Goal: Information Seeking & Learning: Learn about a topic

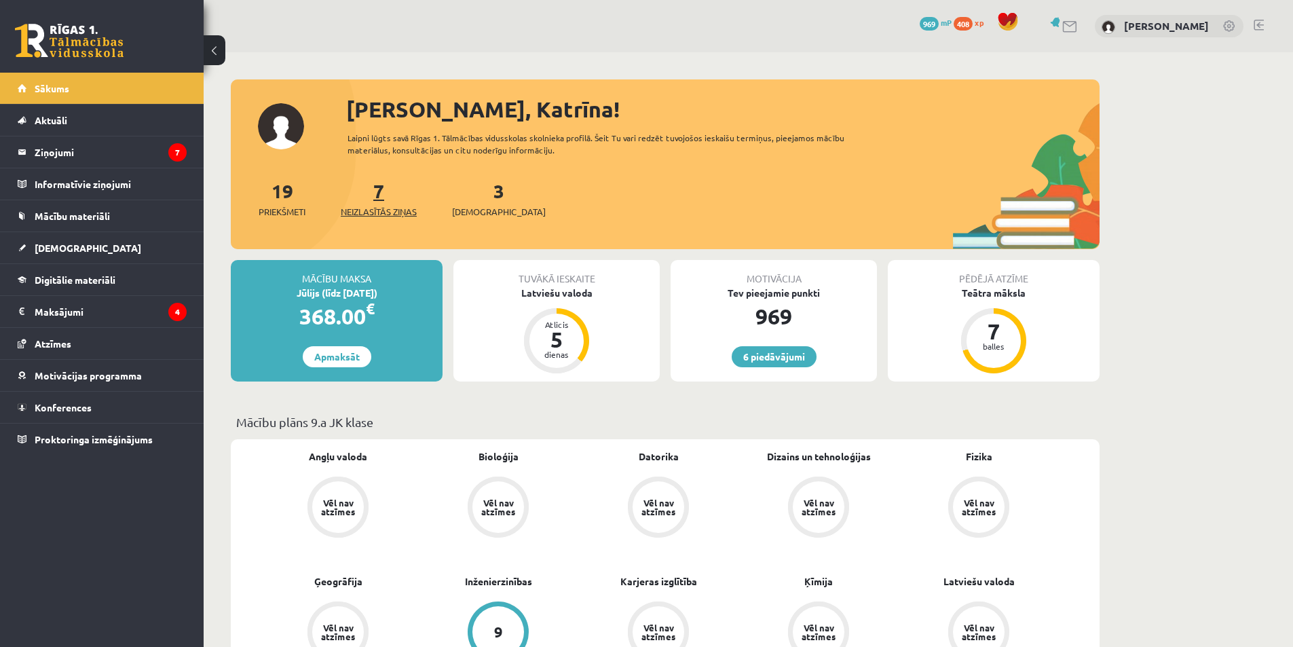
click at [382, 198] on link "7 Neizlasītās ziņas" at bounding box center [379, 199] width 76 height 40
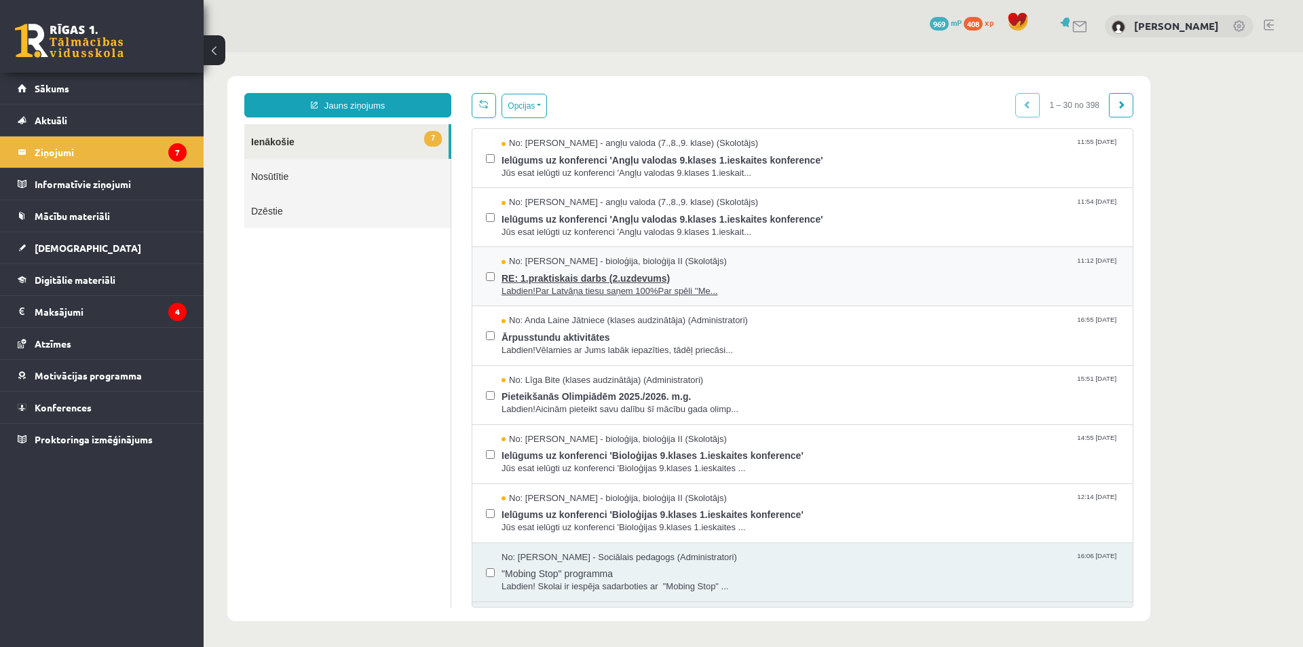
click at [576, 294] on span "Labdien!Par Latvāņa tiesu saņem 100%Par spēli ''Me..." at bounding box center [811, 291] width 618 height 13
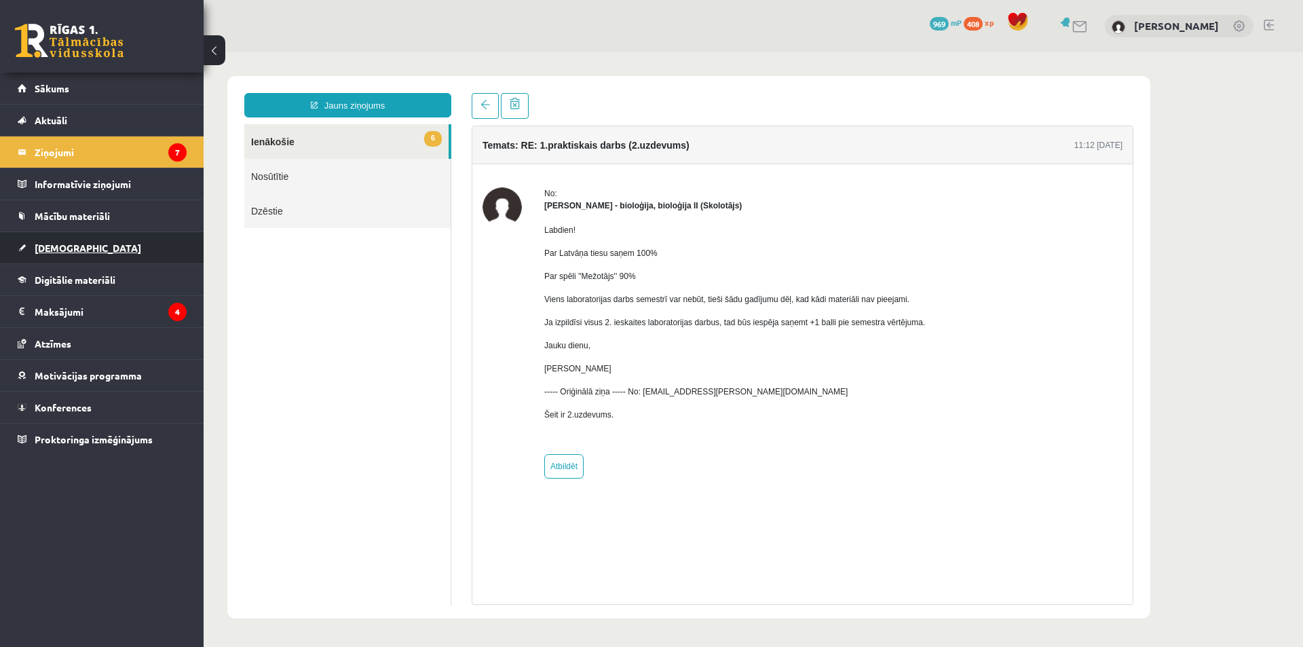
click at [113, 247] on link "[DEMOGRAPHIC_DATA]" at bounding box center [102, 247] width 169 height 31
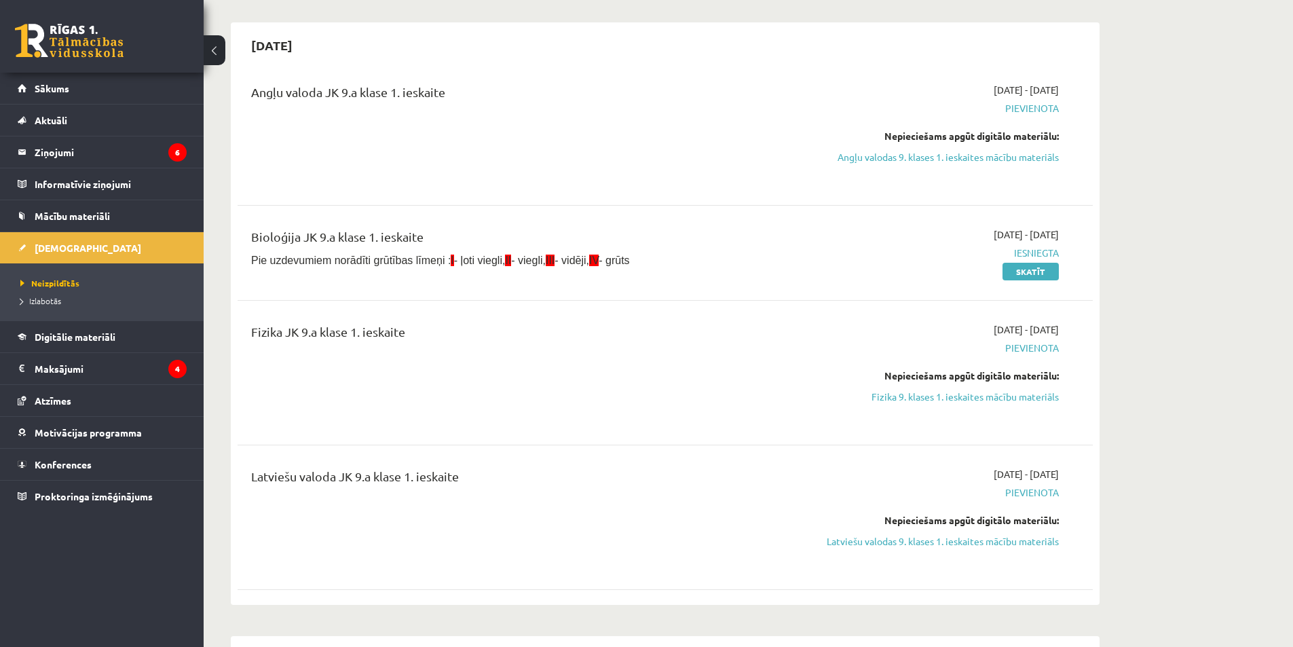
scroll to position [136, 0]
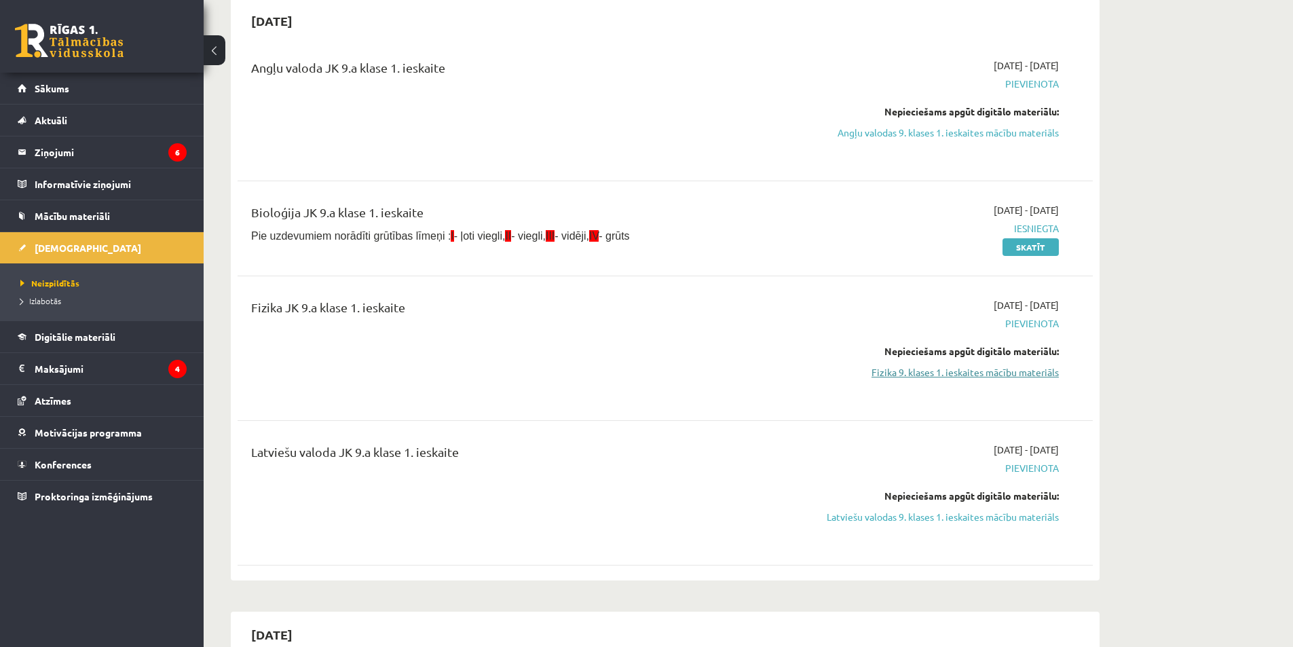
click at [957, 378] on link "Fizika 9. klases 1. ieskaites mācību materiāls" at bounding box center [931, 372] width 256 height 14
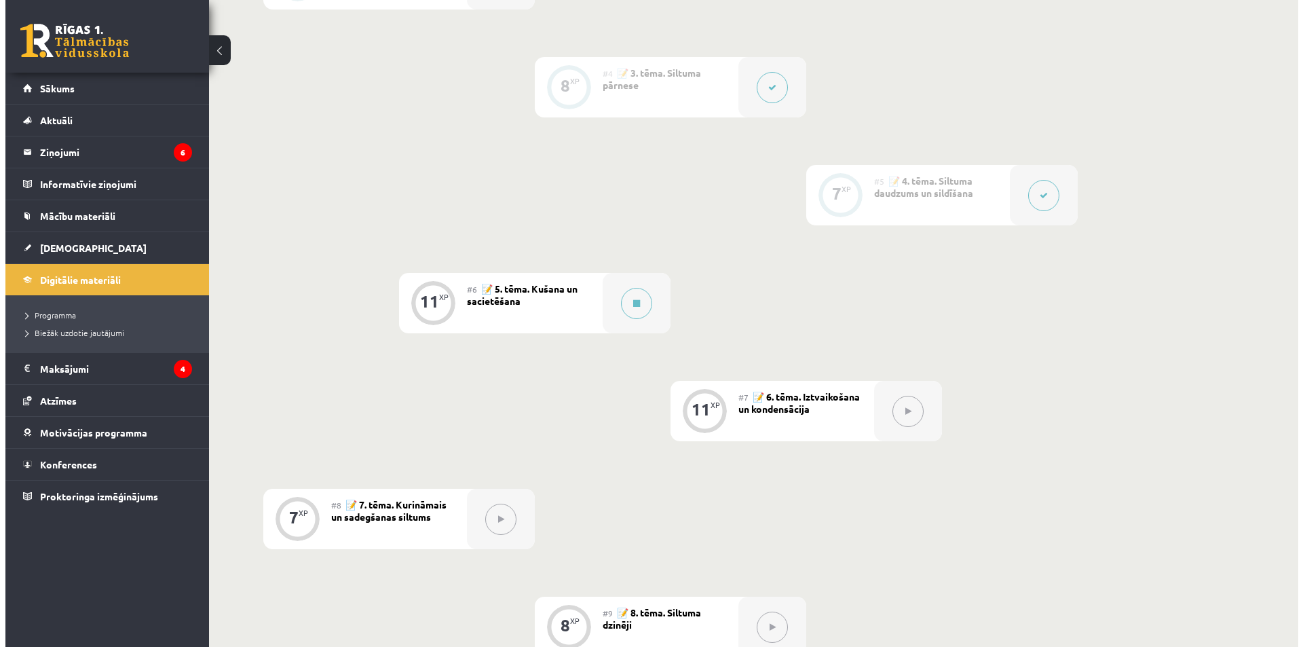
scroll to position [611, 0]
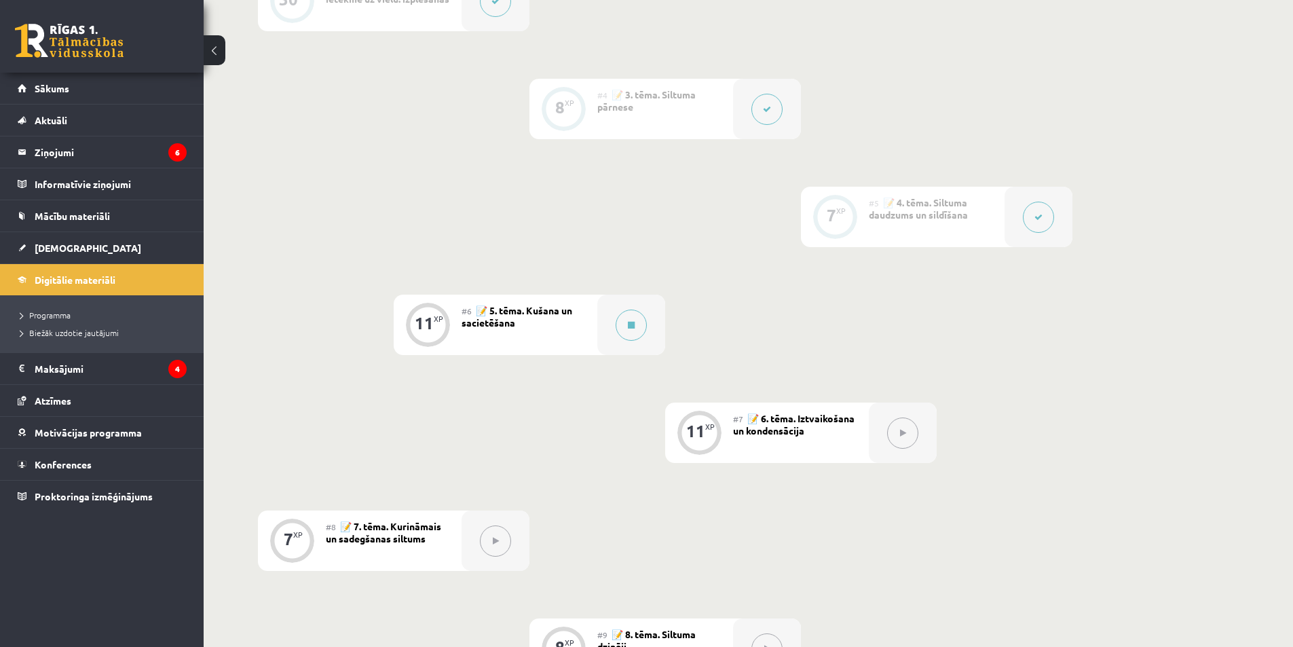
click at [1024, 225] on button at bounding box center [1038, 217] width 31 height 31
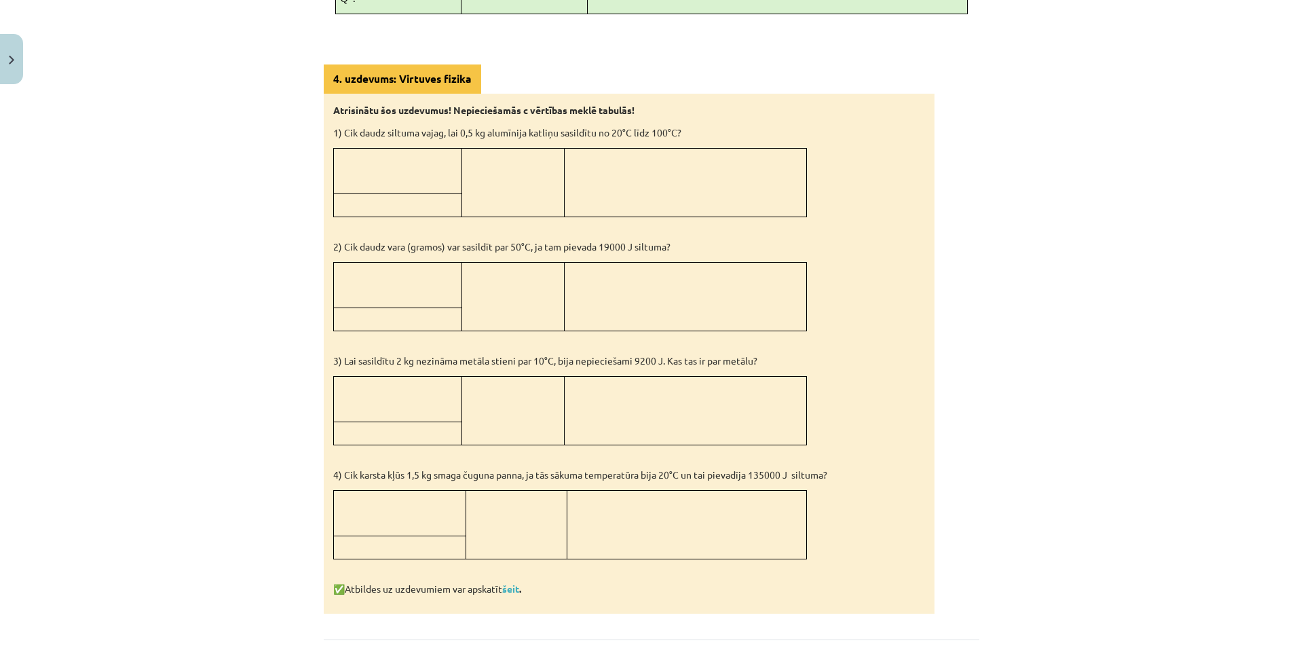
scroll to position [1086, 0]
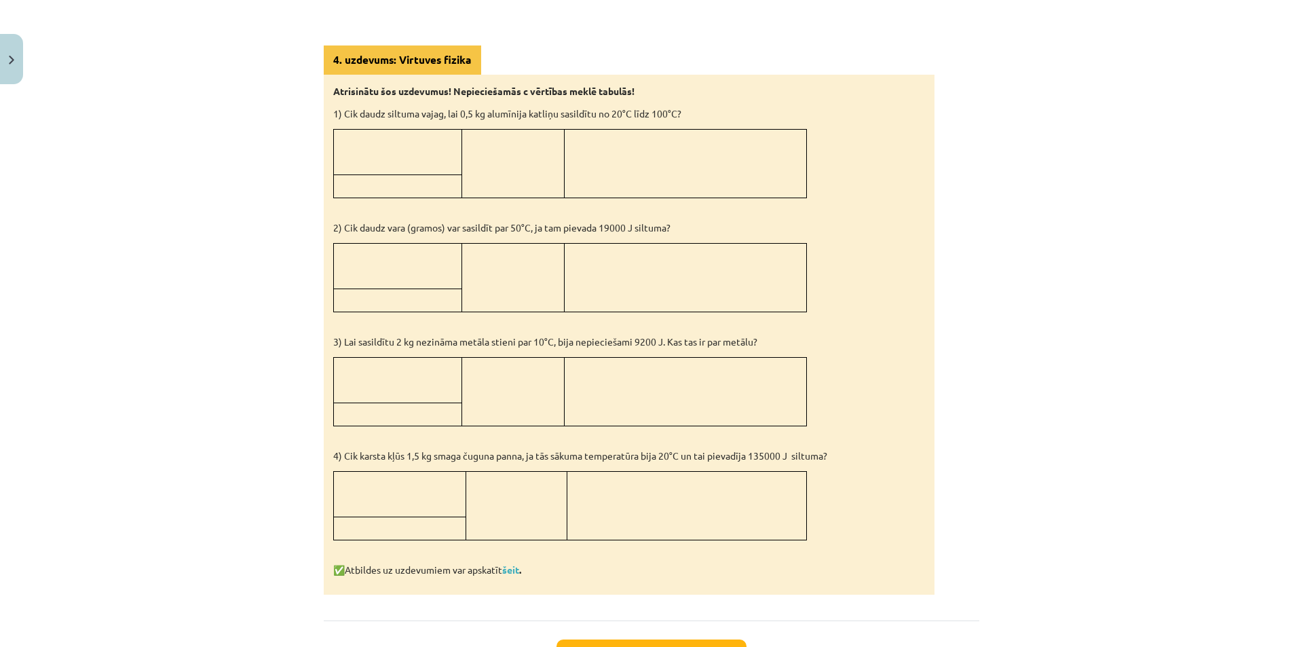
click at [508, 572] on p "✅ Atbildes uz uzdevumiem var apskatīt šeit ." at bounding box center [629, 570] width 592 height 14
click at [510, 563] on link "šeit" at bounding box center [510, 569] width 17 height 12
click at [13, 59] on img "Close" at bounding box center [11, 60] width 5 height 9
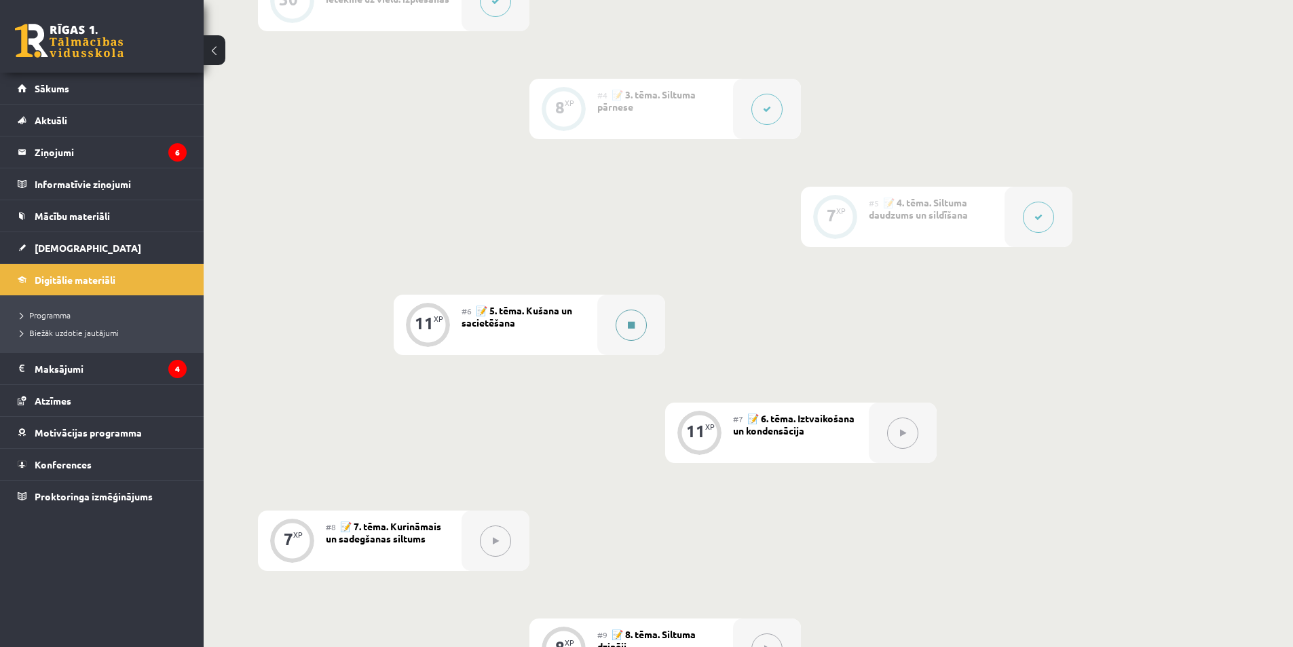
click at [624, 335] on button at bounding box center [631, 325] width 31 height 31
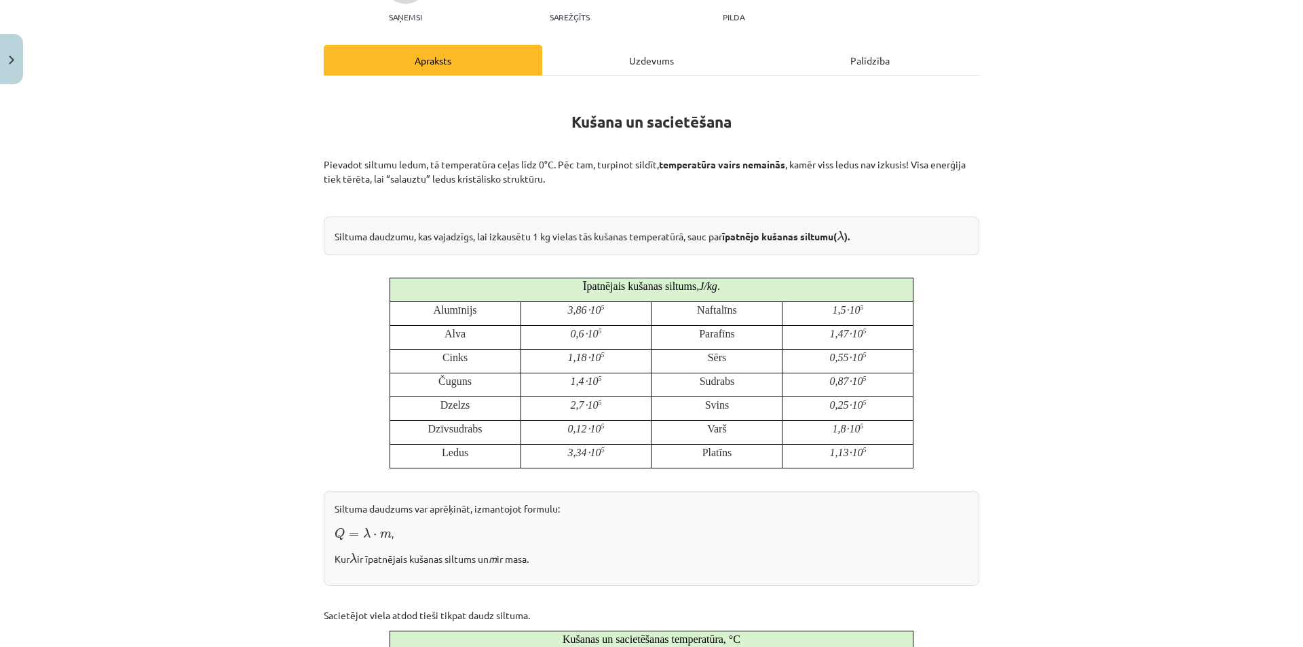
scroll to position [68, 0]
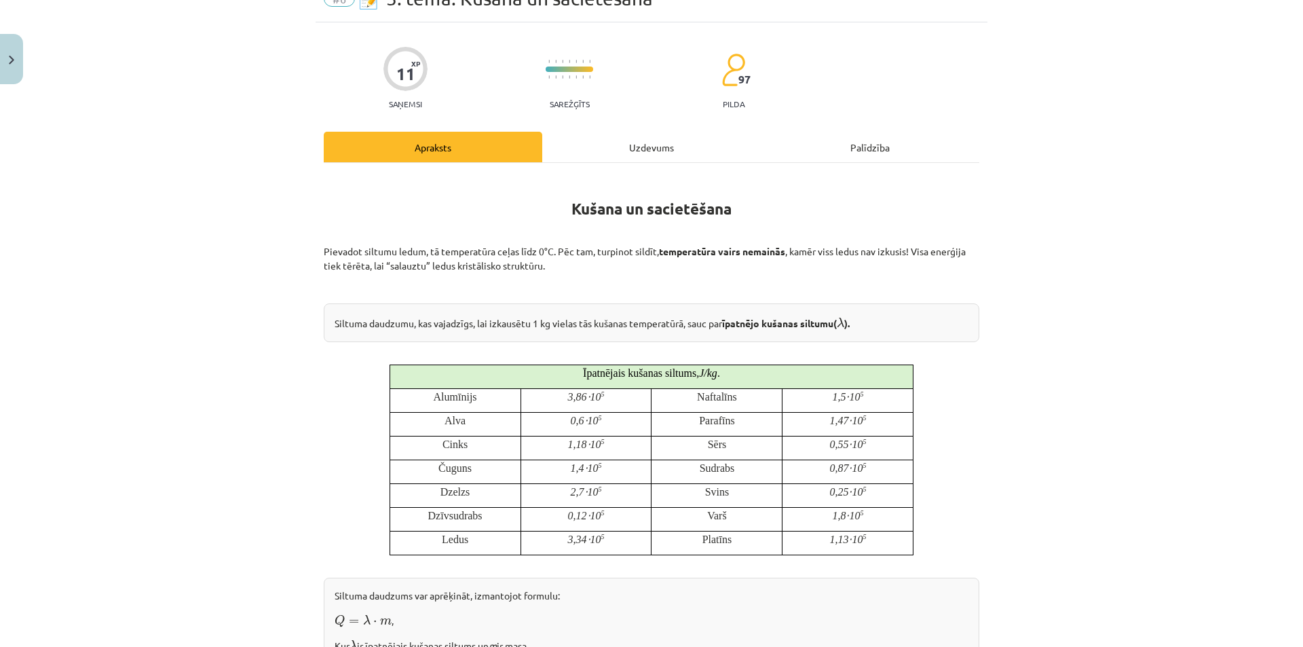
click at [571, 138] on div "Uzdevums" at bounding box center [651, 147] width 219 height 31
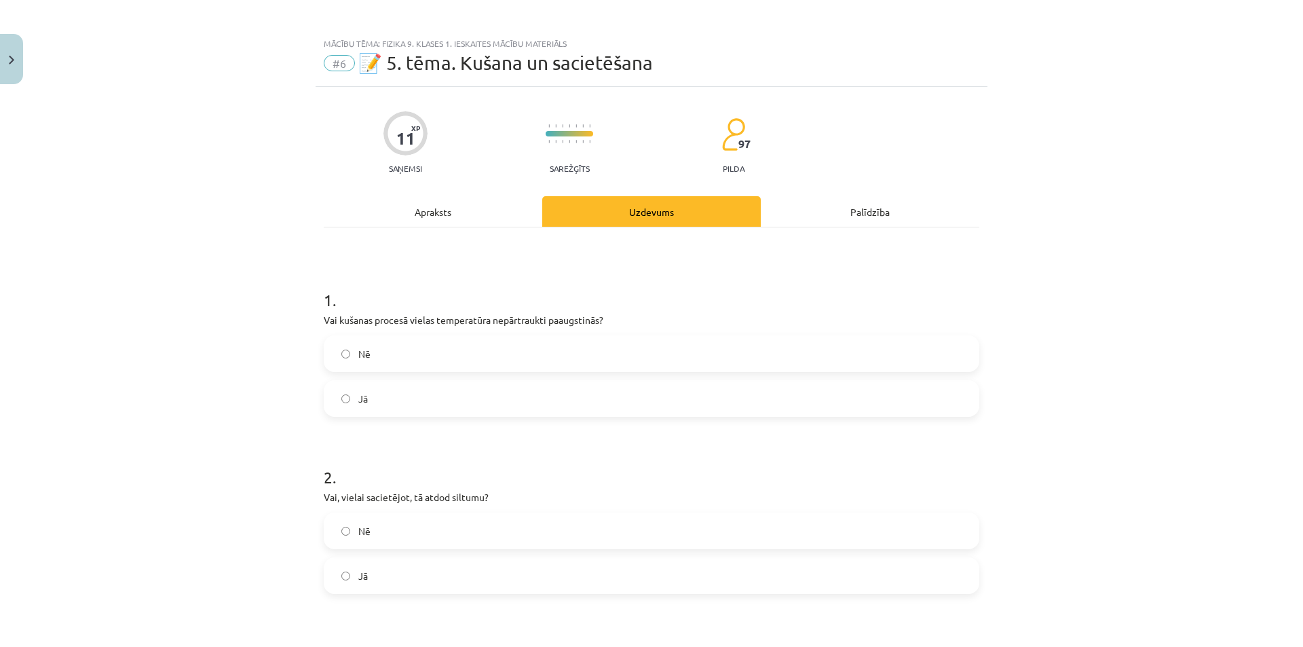
scroll to position [0, 0]
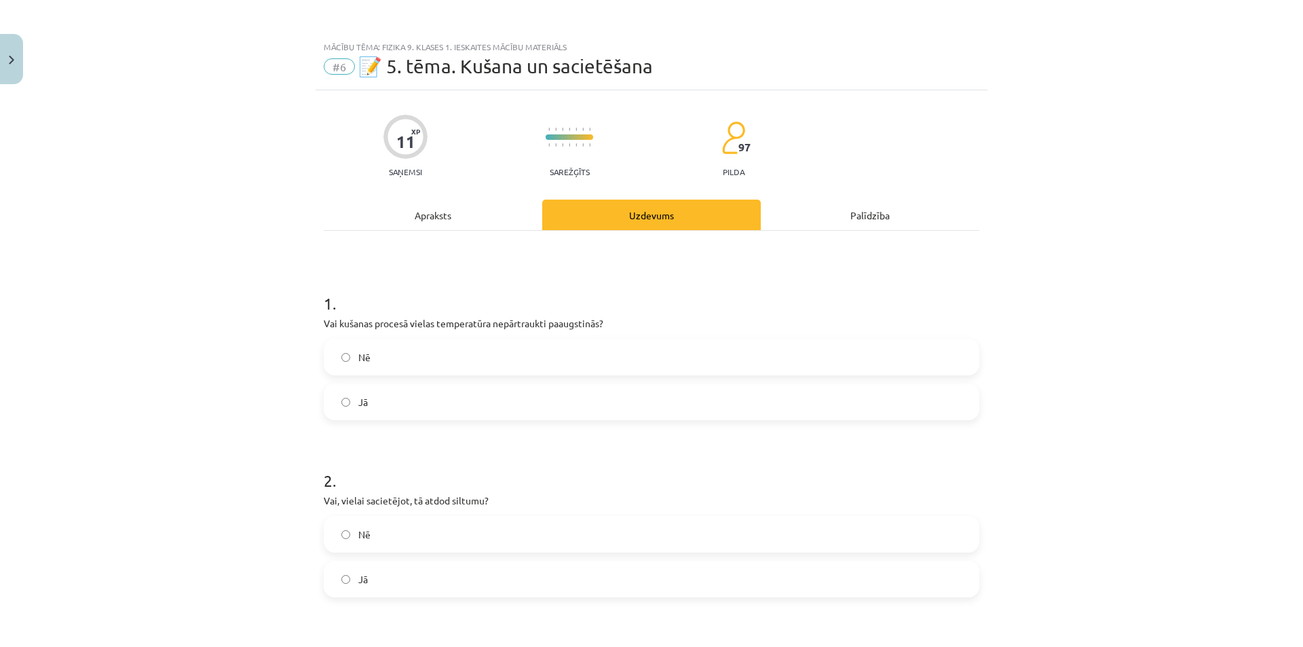
click at [395, 219] on div "Apraksts" at bounding box center [433, 215] width 219 height 31
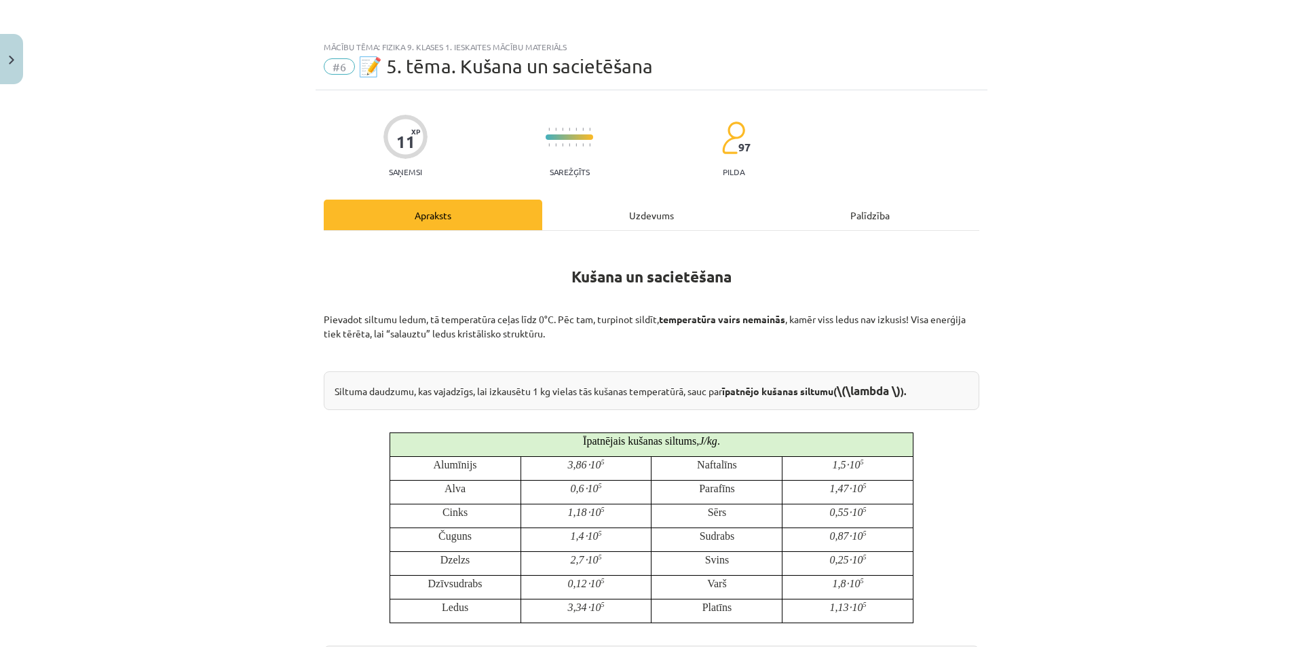
scroll to position [34, 0]
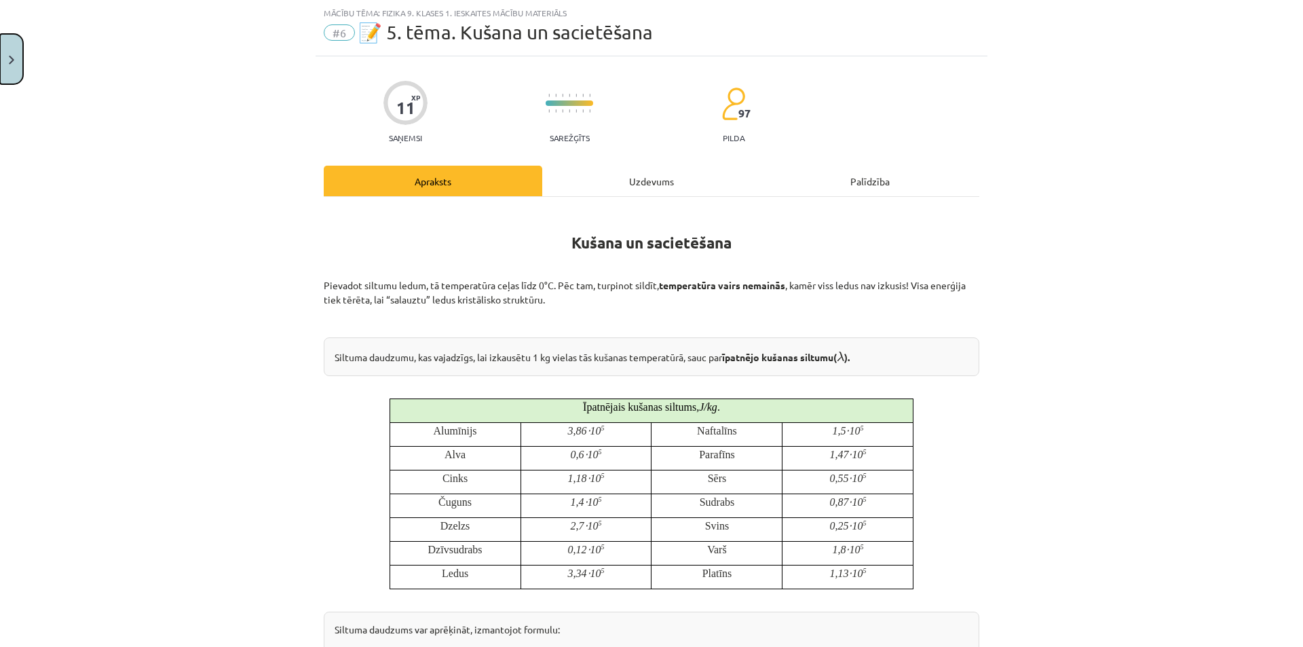
click at [15, 59] on button "Close" at bounding box center [11, 59] width 23 height 50
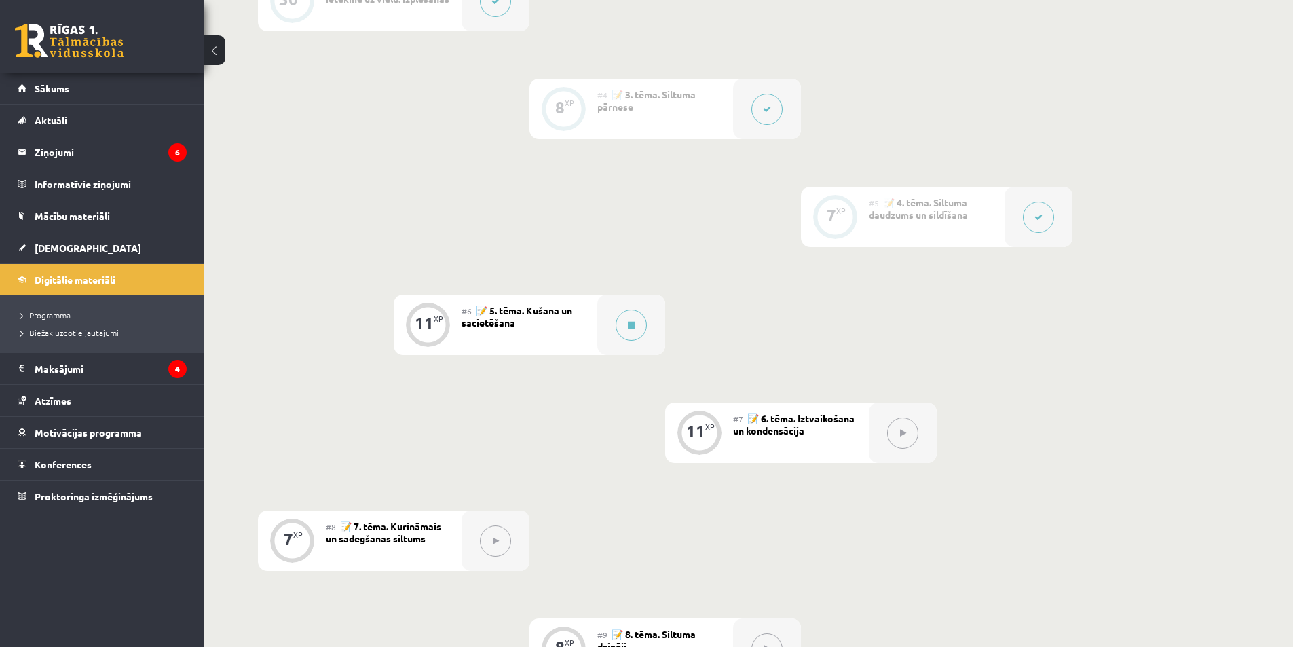
click at [1022, 221] on div at bounding box center [1039, 217] width 68 height 60
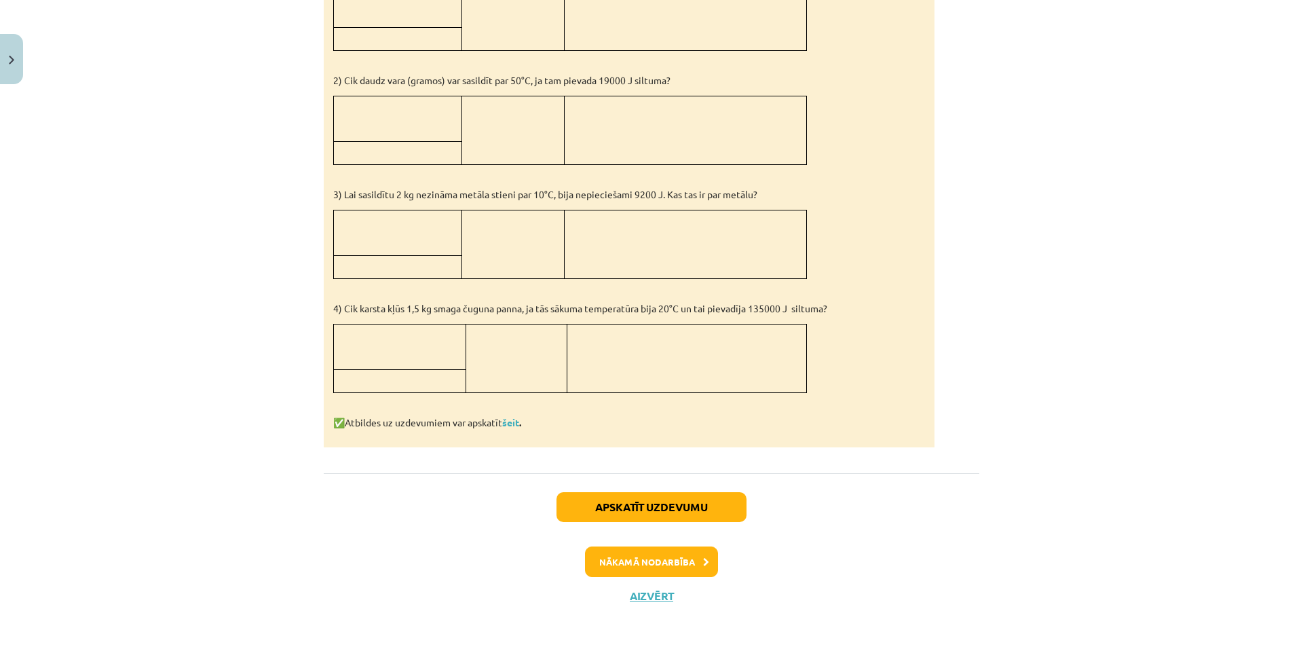
scroll to position [1236, 0]
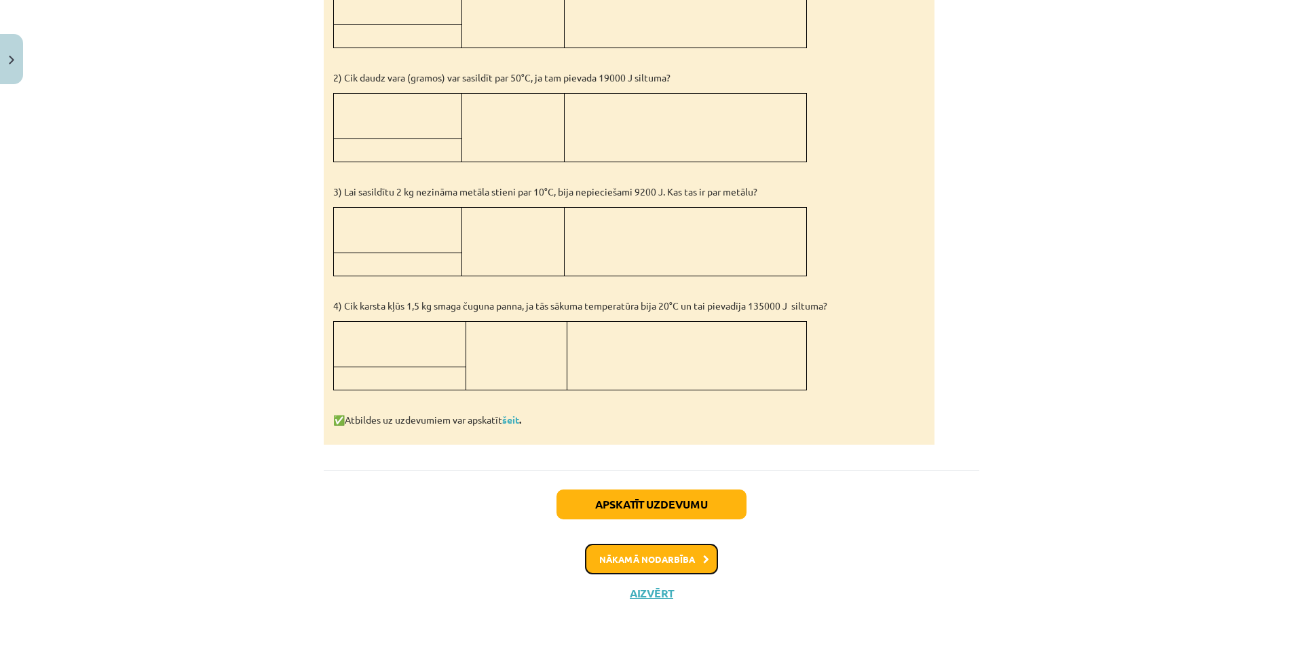
click at [614, 557] on button "Nākamā nodarbība" at bounding box center [651, 559] width 133 height 31
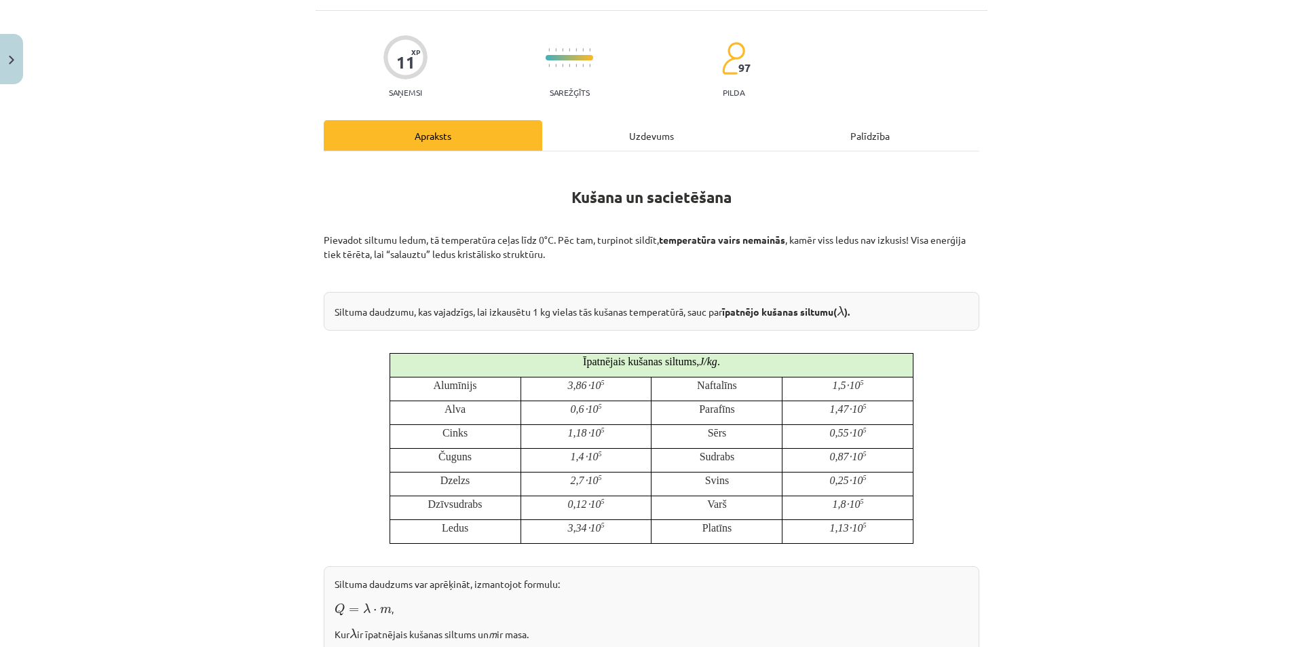
scroll to position [34, 0]
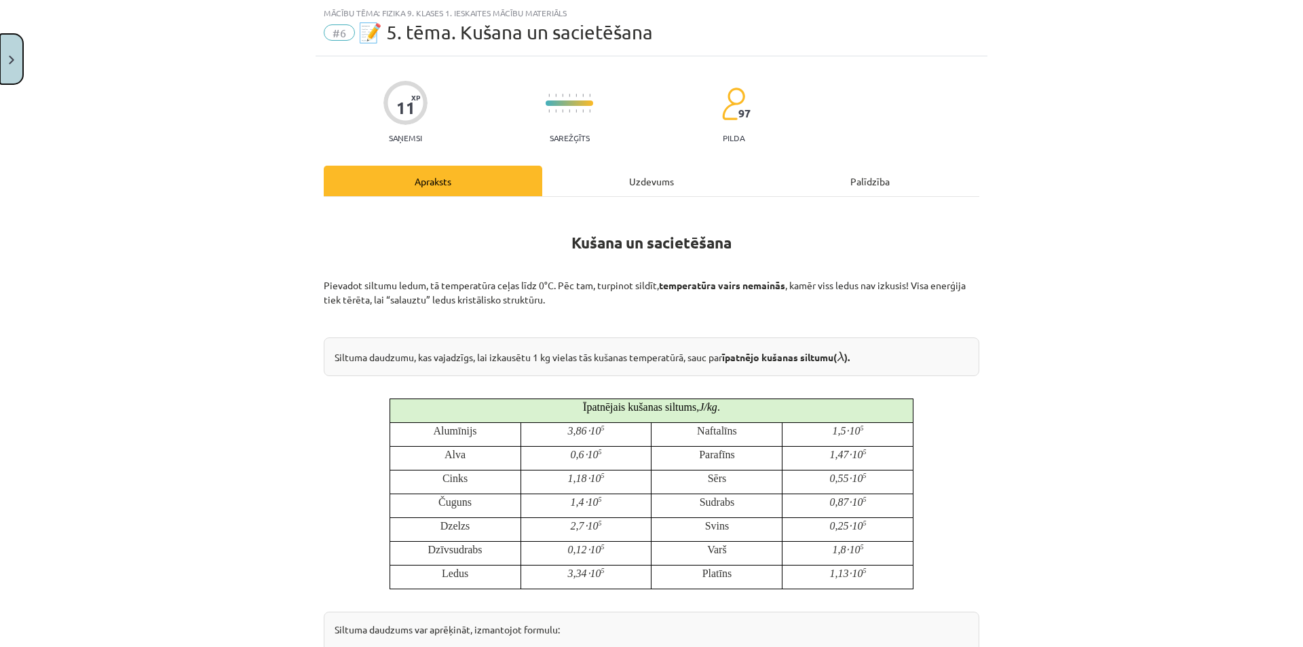
drag, startPoint x: 10, startPoint y: 43, endPoint x: 23, endPoint y: 73, distance: 33.4
click at [10, 43] on button "Close" at bounding box center [11, 59] width 23 height 50
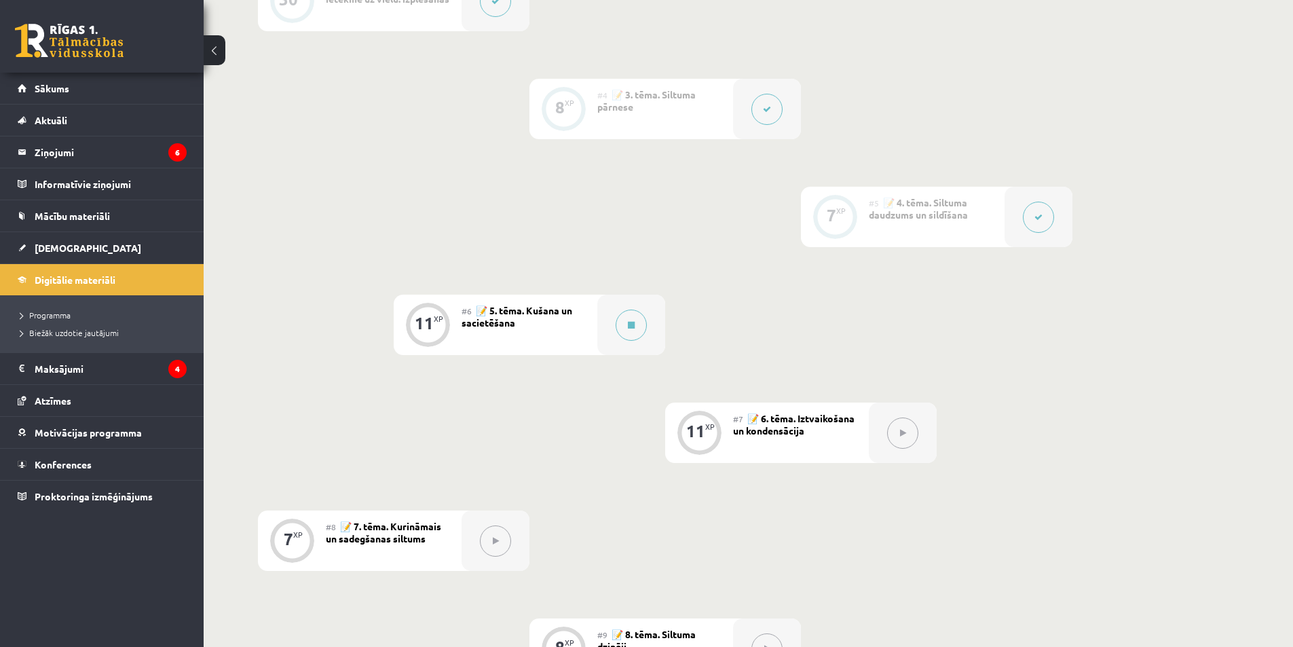
click at [1052, 211] on button at bounding box center [1038, 217] width 31 height 31
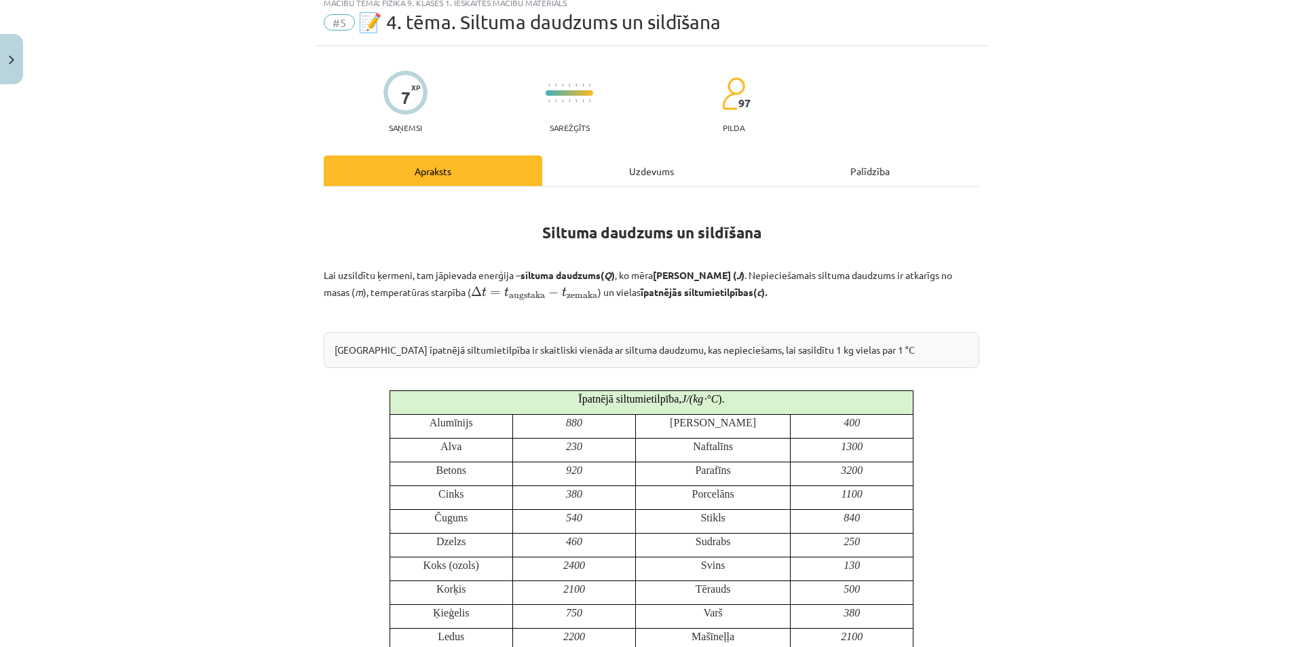
scroll to position [68, 0]
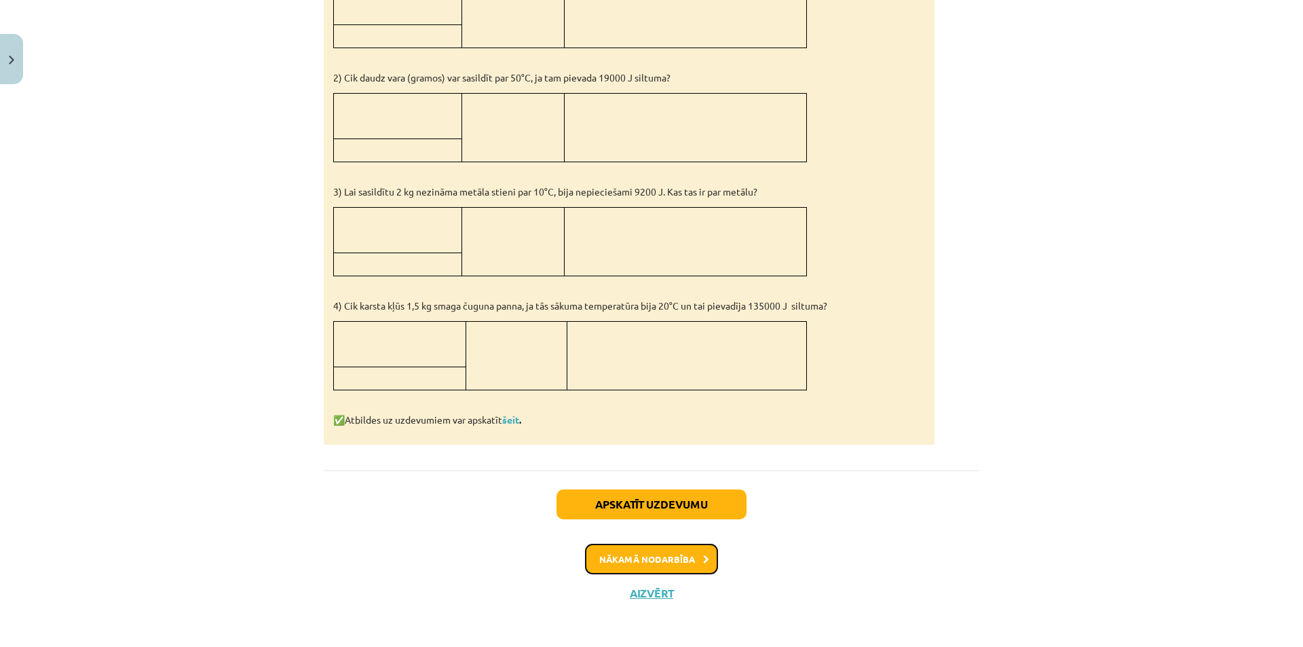
click at [601, 564] on button "Nākamā nodarbība" at bounding box center [651, 559] width 133 height 31
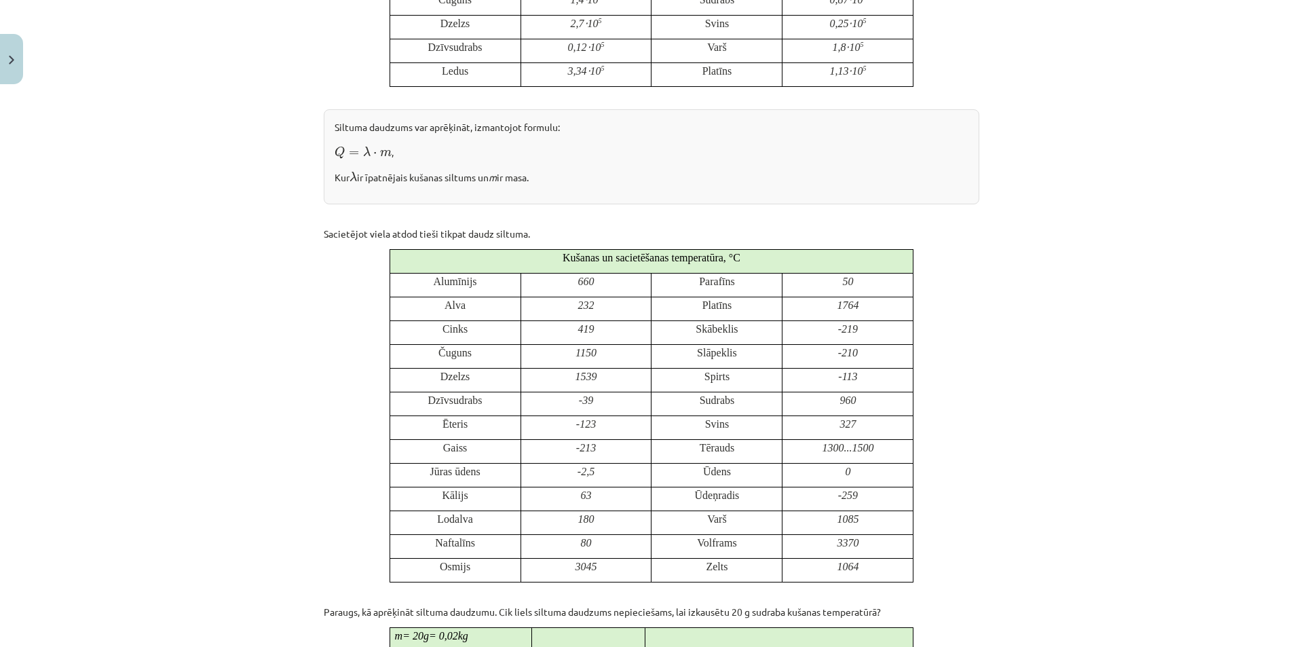
scroll to position [373, 0]
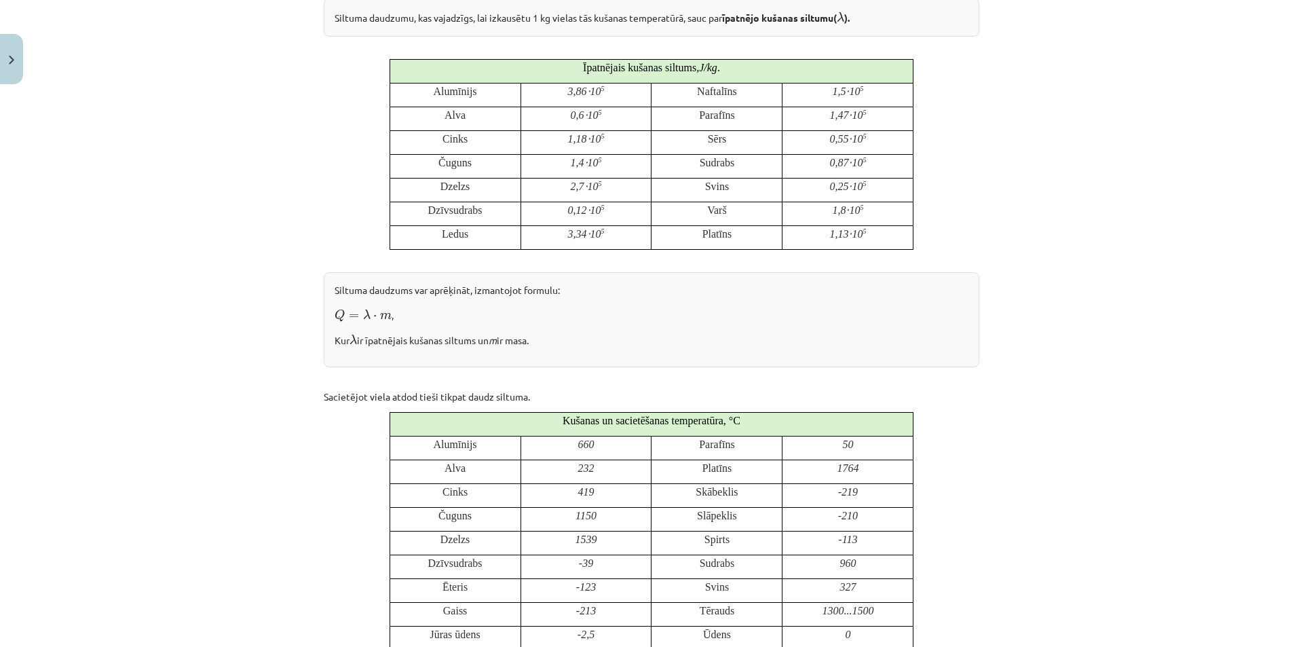
click at [680, 372] on p at bounding box center [652, 374] width 656 height 14
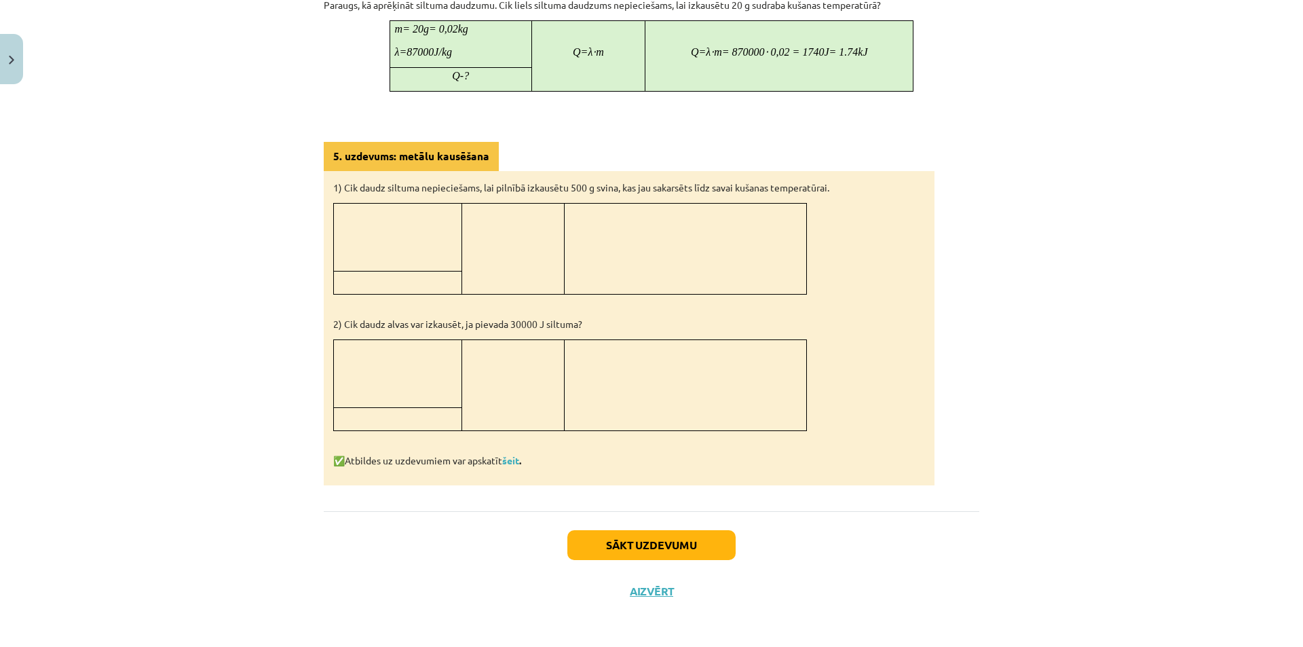
scroll to position [1144, 0]
click at [505, 461] on link "šeit" at bounding box center [510, 459] width 17 height 12
click at [648, 548] on button "Sākt uzdevumu" at bounding box center [652, 544] width 168 height 30
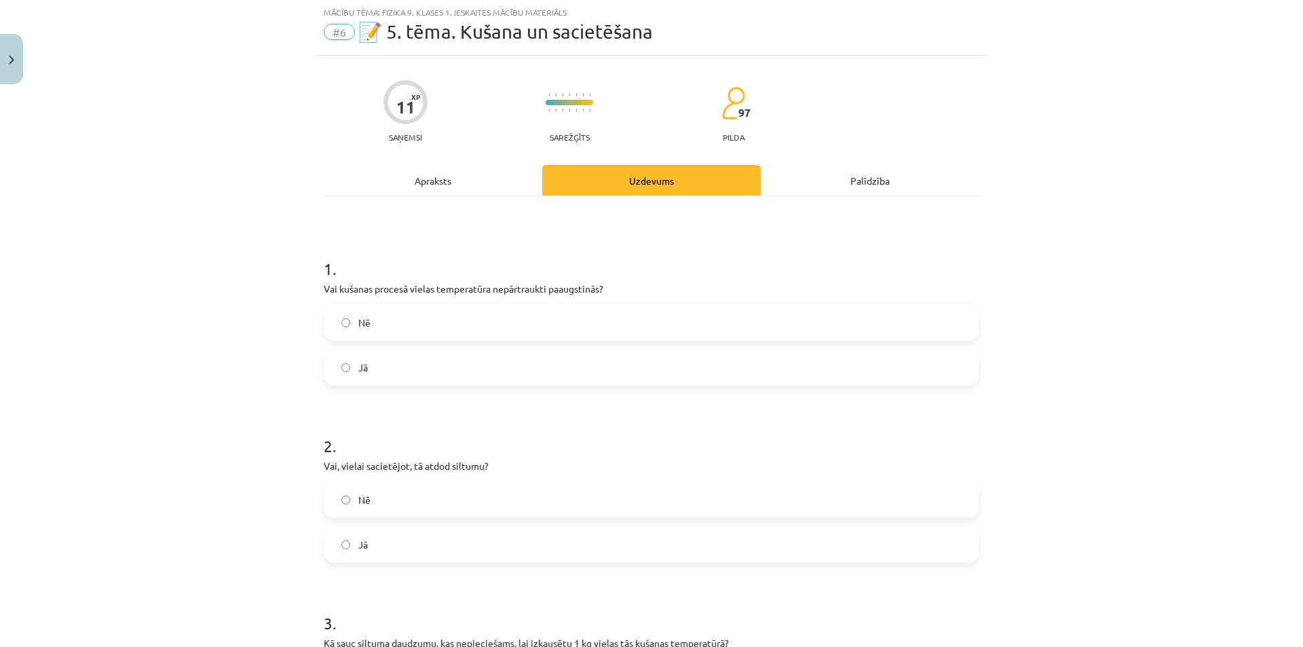
scroll to position [34, 0]
click at [358, 318] on span "Nē" at bounding box center [364, 323] width 12 height 14
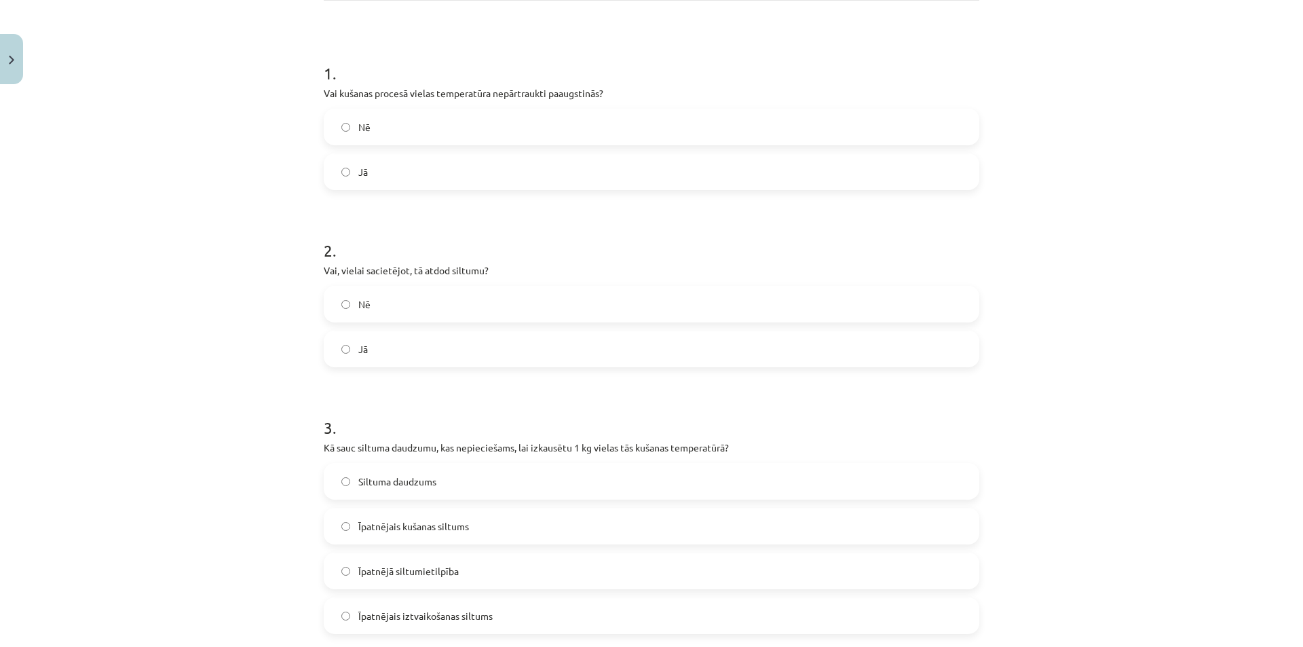
scroll to position [238, 0]
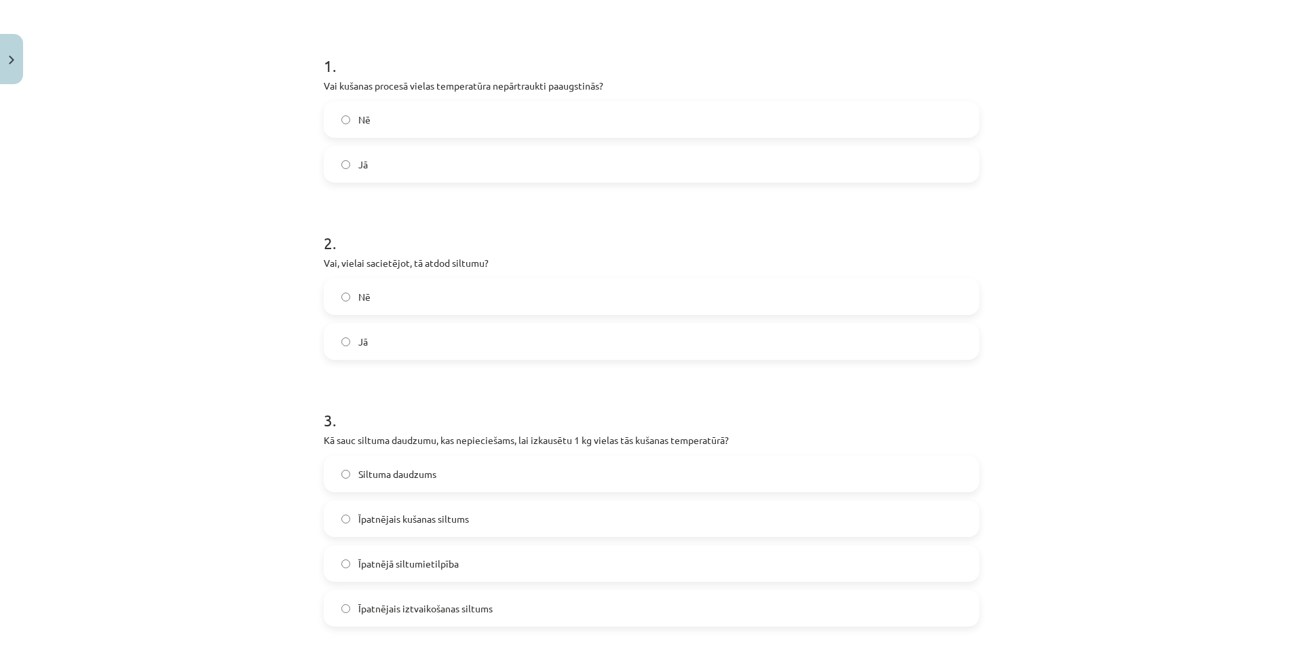
click at [342, 353] on label "Jā" at bounding box center [651, 341] width 653 height 34
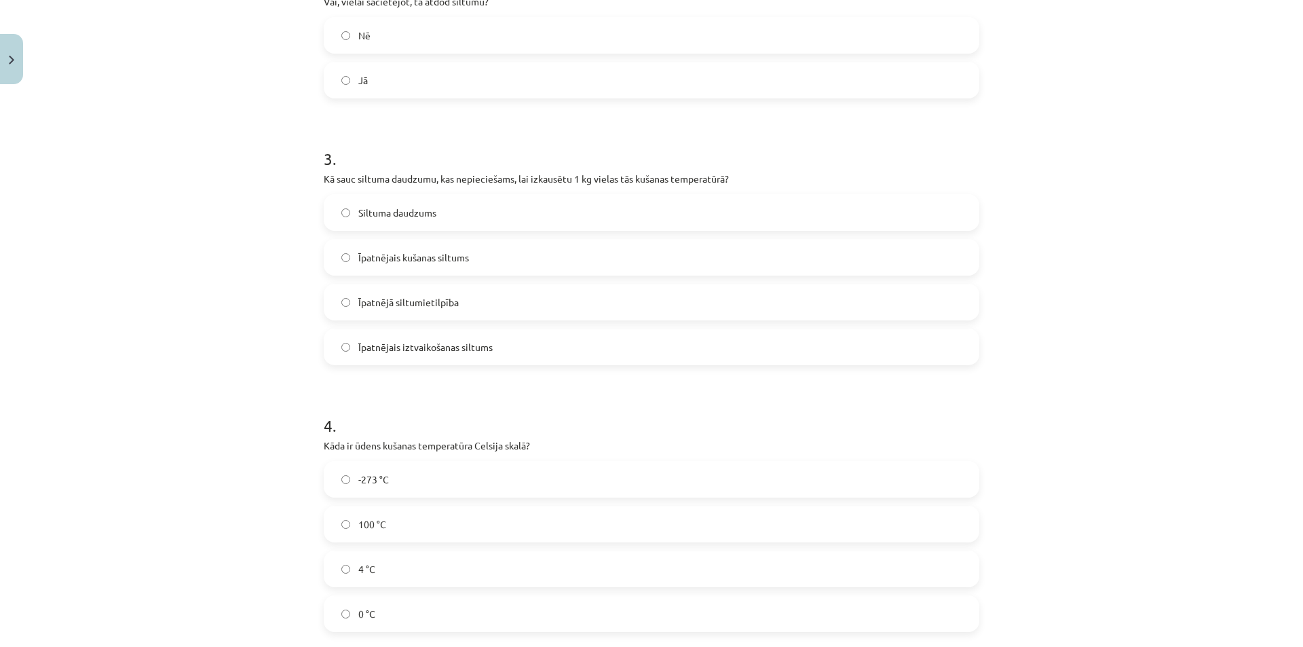
scroll to position [509, 0]
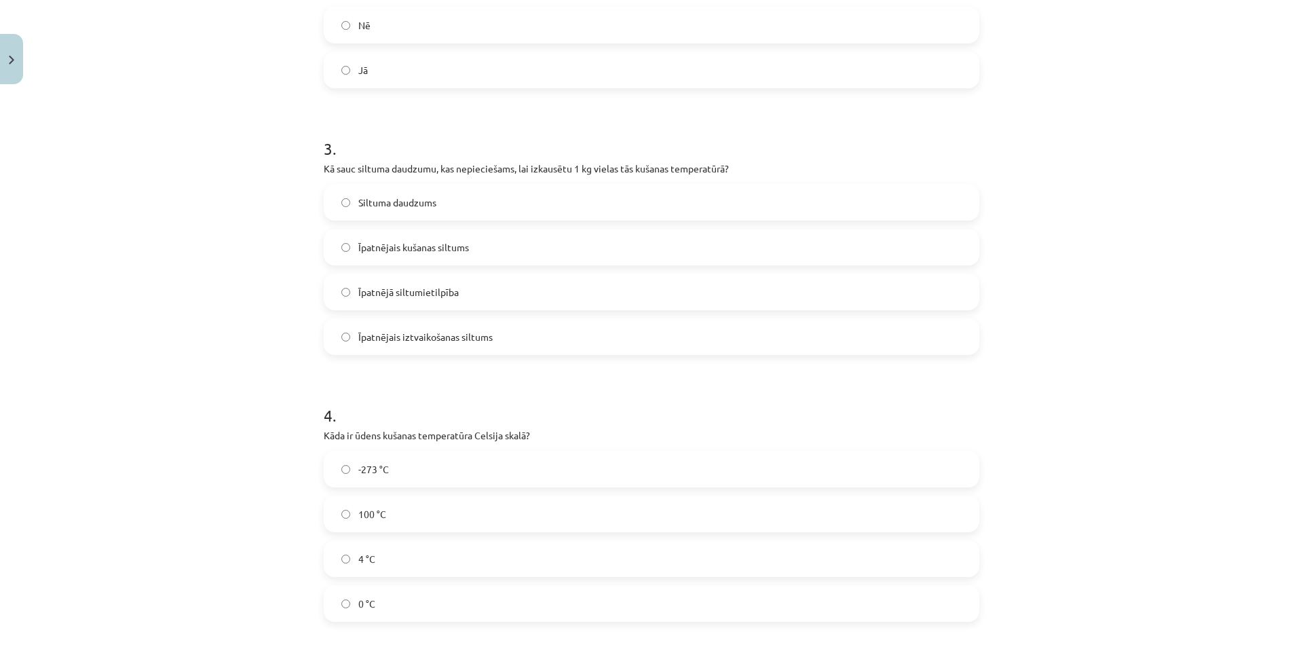
click at [358, 248] on span "Īpatnējais kušanas siltums" at bounding box center [413, 247] width 111 height 14
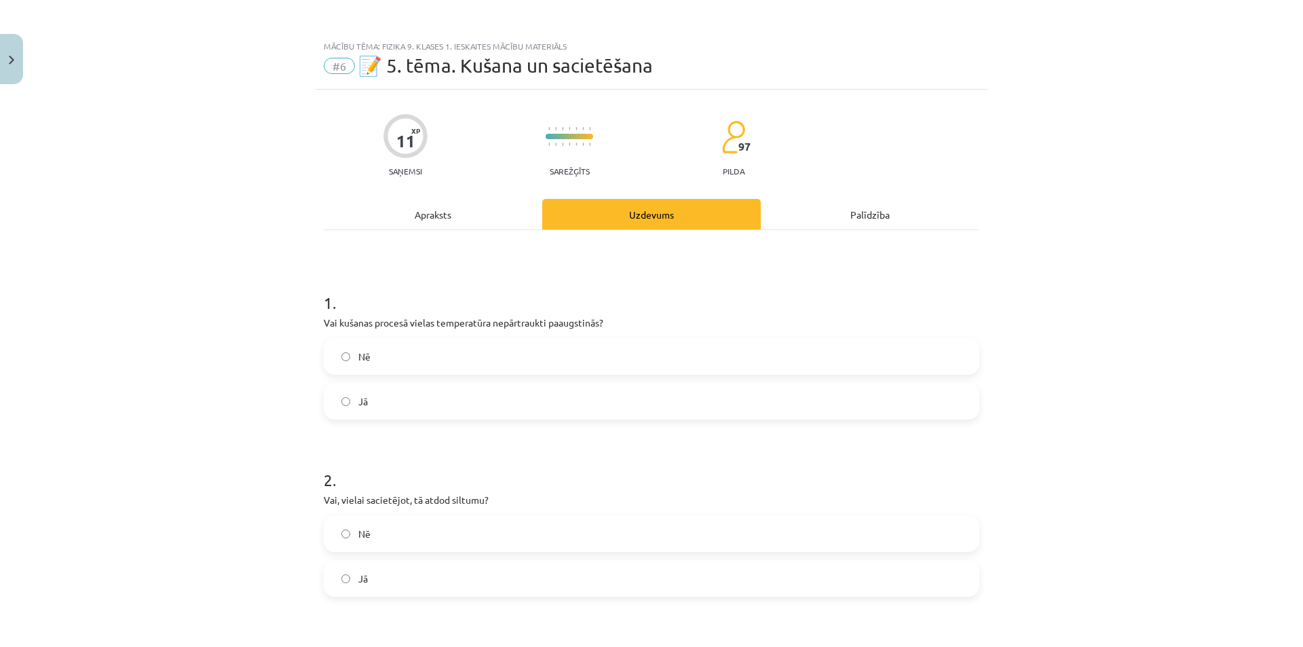
scroll to position [0, 0]
click at [457, 222] on div "Apraksts" at bounding box center [433, 215] width 219 height 31
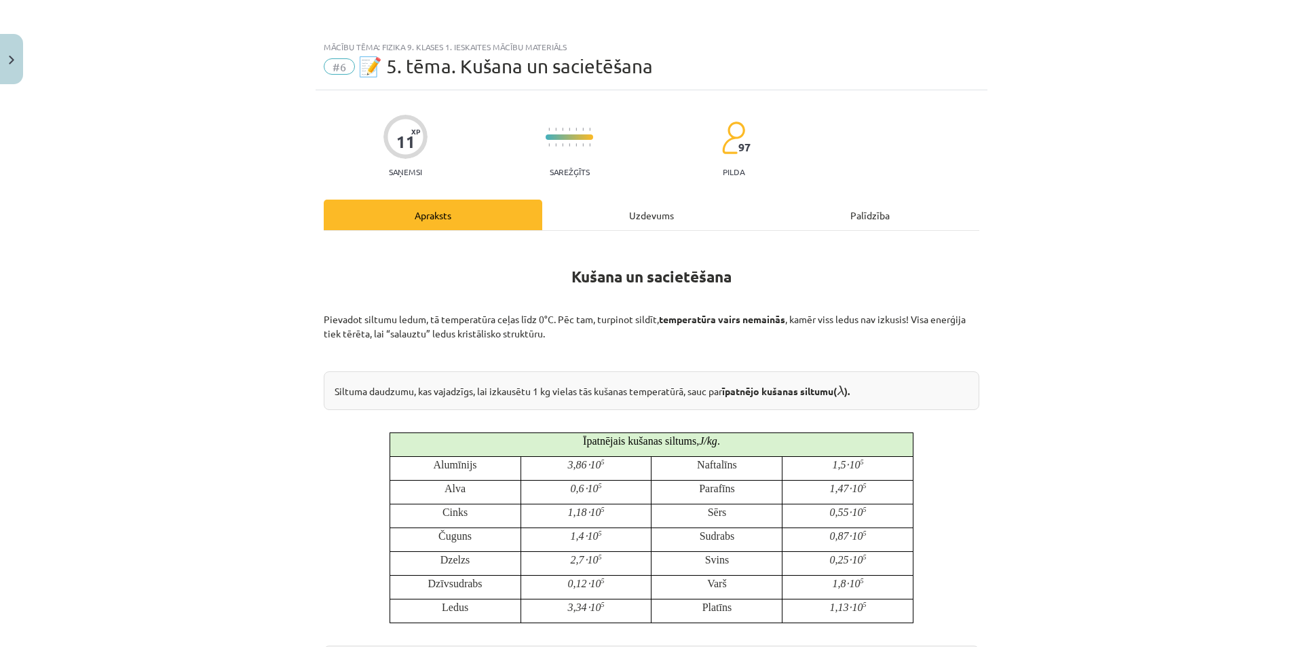
click at [589, 221] on div "Uzdevums" at bounding box center [651, 215] width 219 height 31
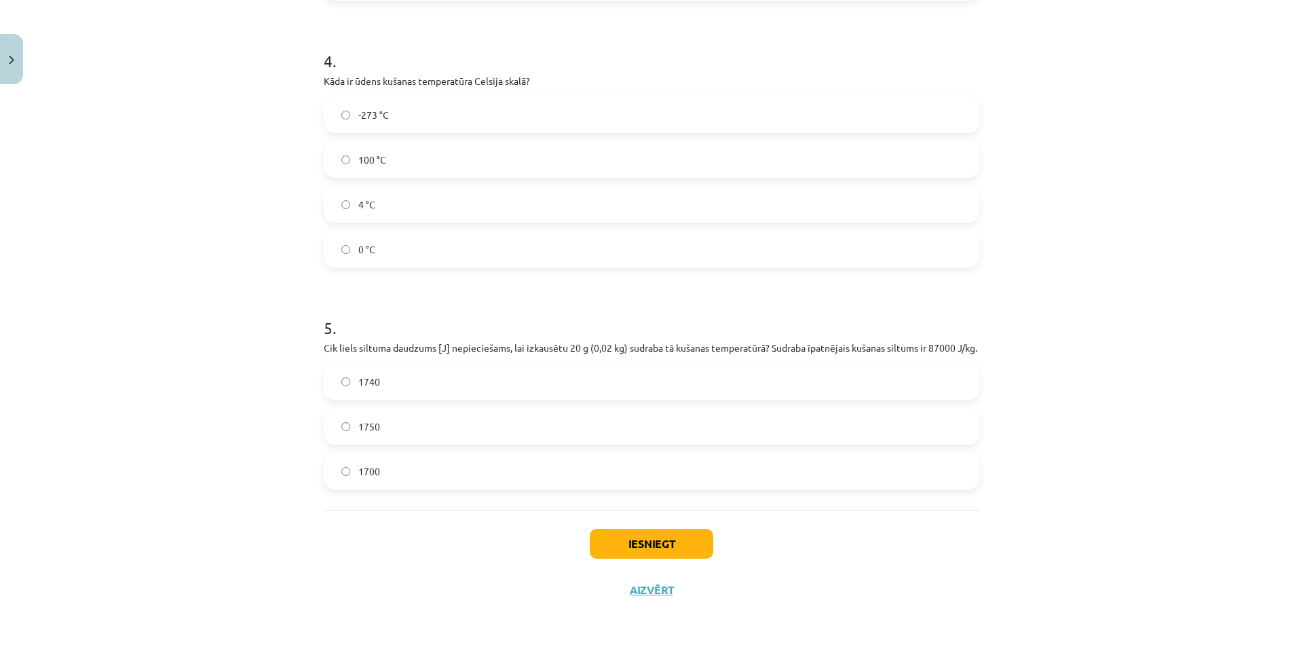
scroll to position [878, 0]
click at [354, 369] on label "1740" at bounding box center [651, 382] width 653 height 34
click at [648, 543] on button "Iesniegt" at bounding box center [652, 544] width 124 height 30
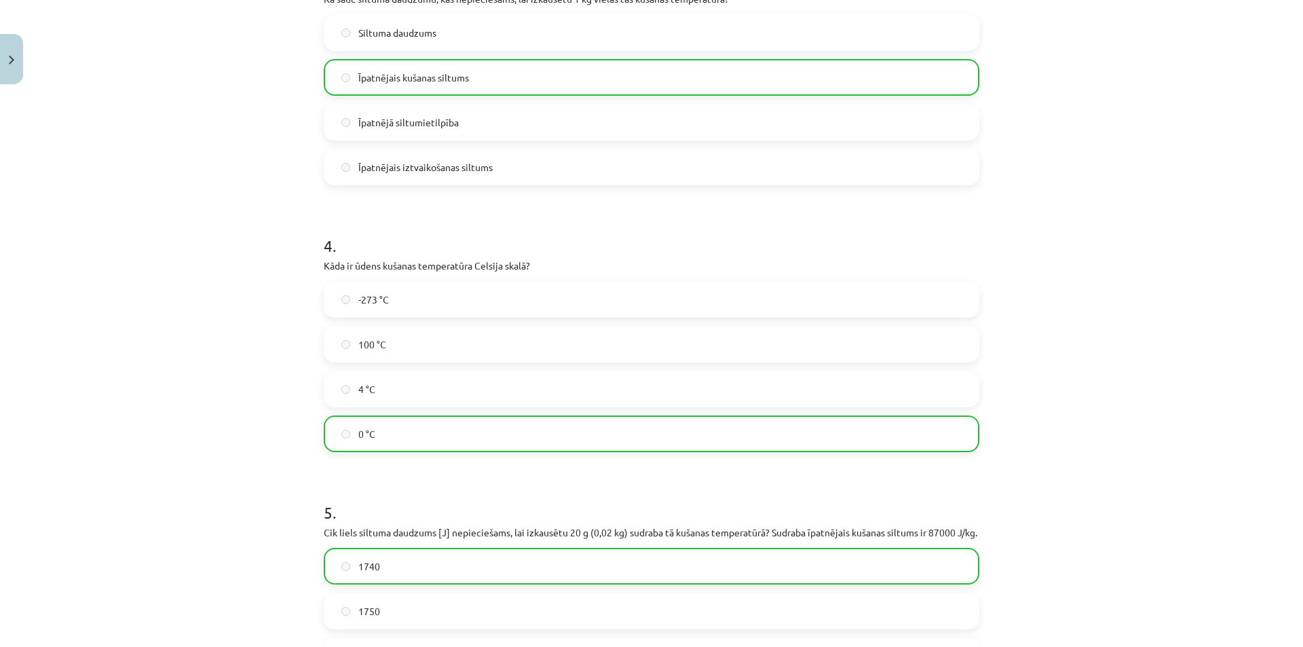
scroll to position [921, 0]
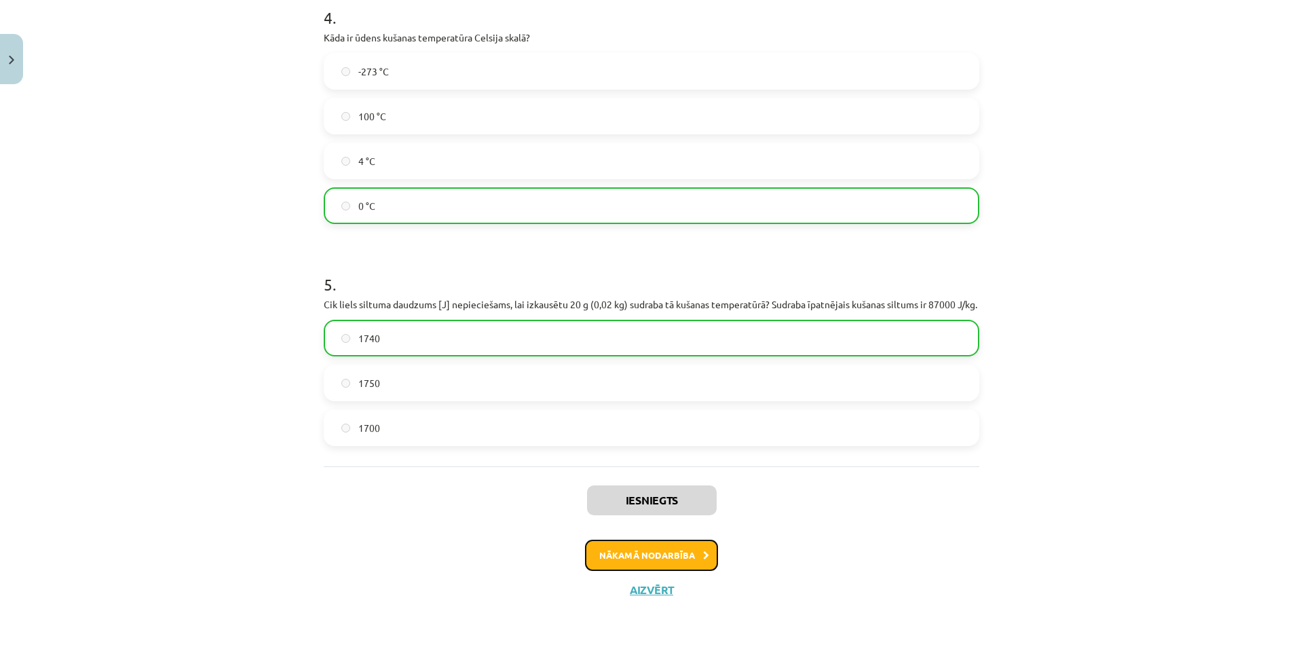
click at [673, 557] on button "Nākamā nodarbība" at bounding box center [651, 555] width 133 height 31
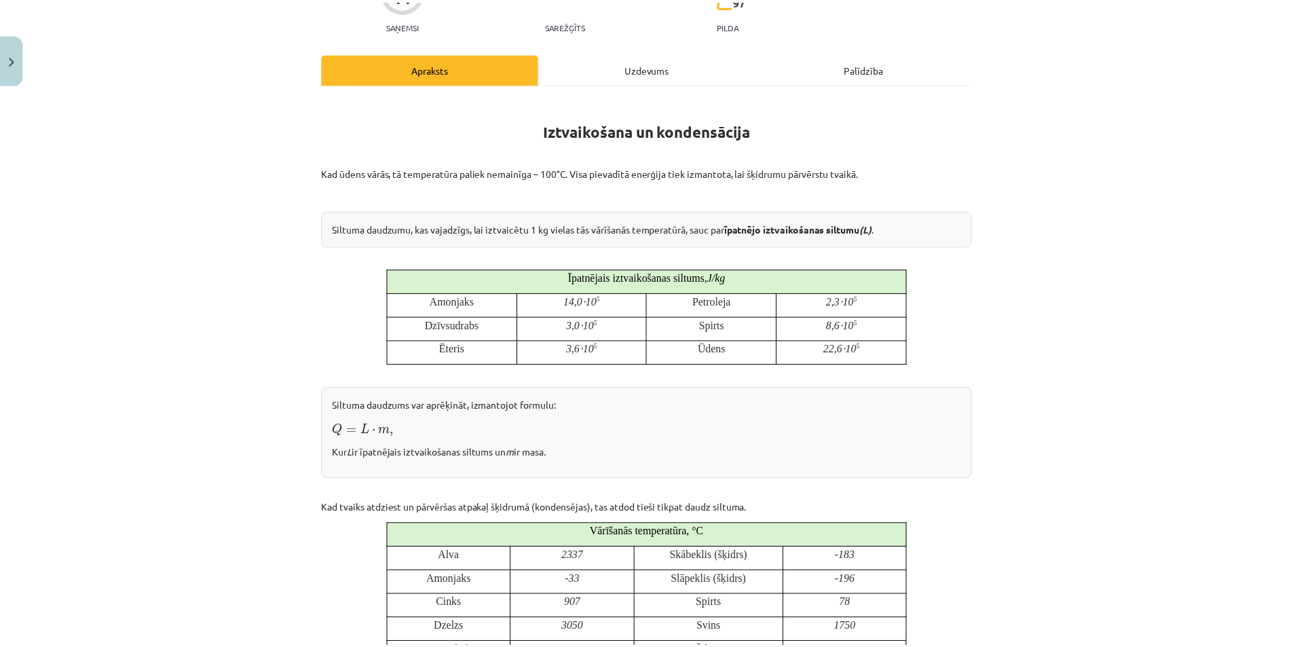
scroll to position [0, 0]
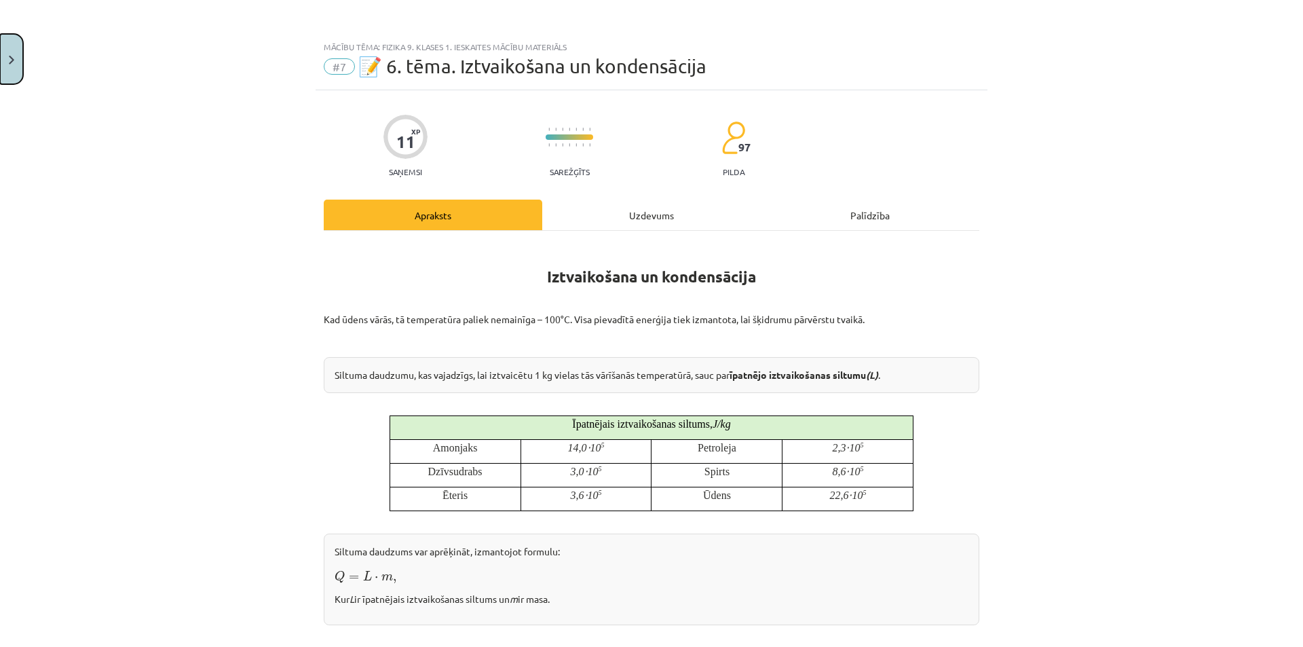
click at [1, 75] on button "Close" at bounding box center [11, 59] width 23 height 50
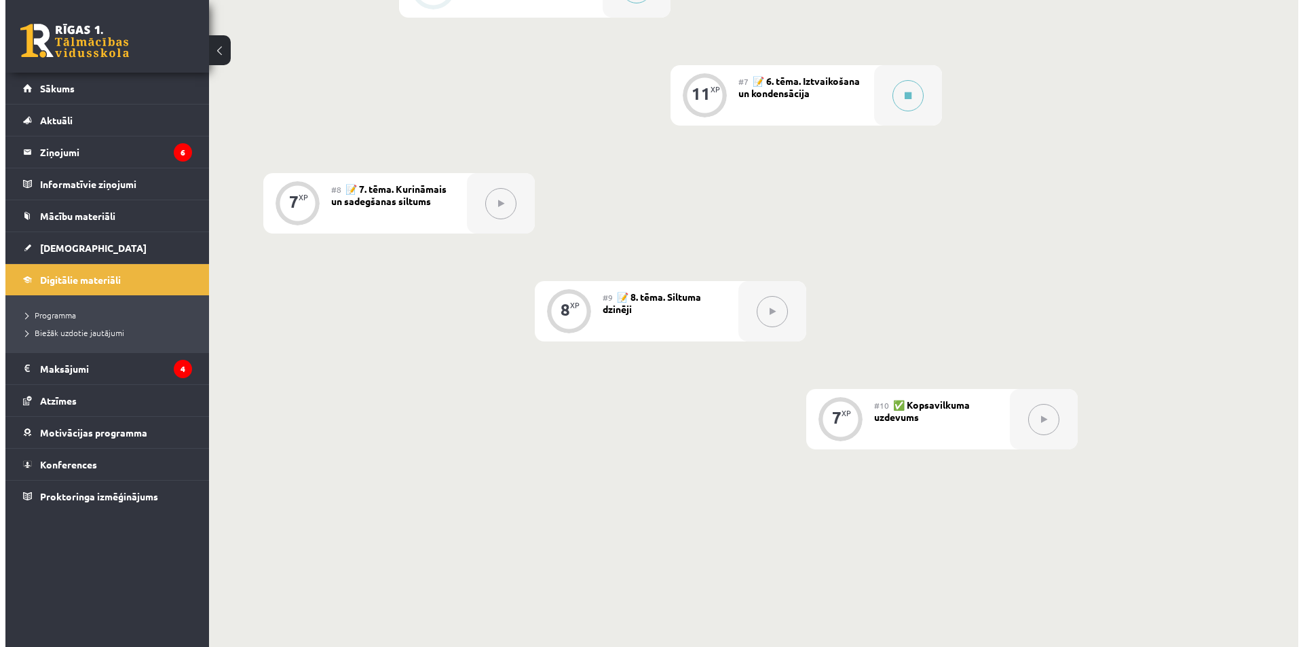
scroll to position [950, 0]
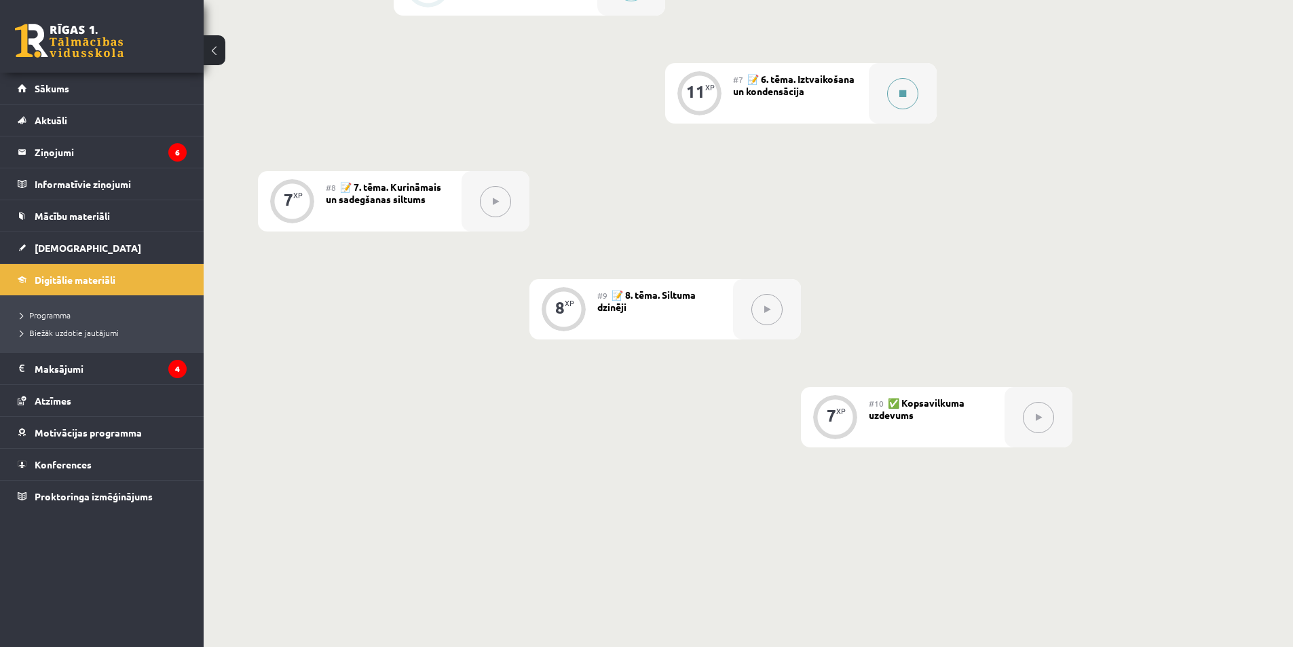
click at [903, 98] on button at bounding box center [902, 93] width 31 height 31
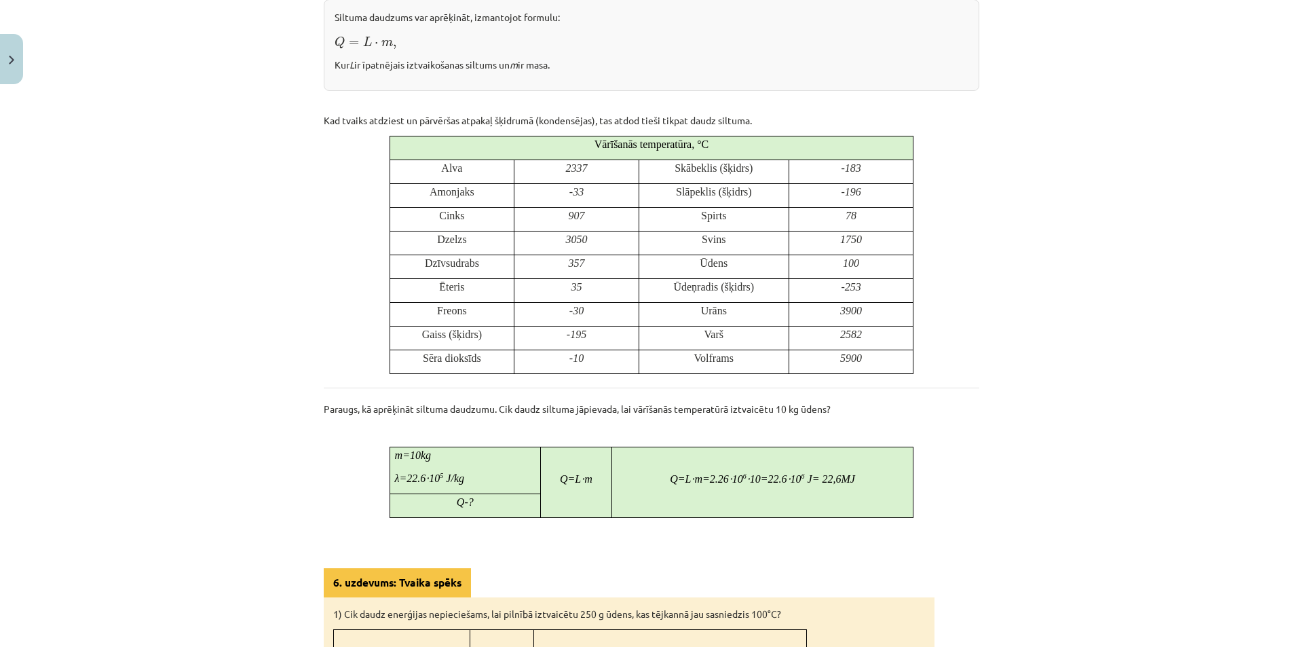
scroll to position [611, 0]
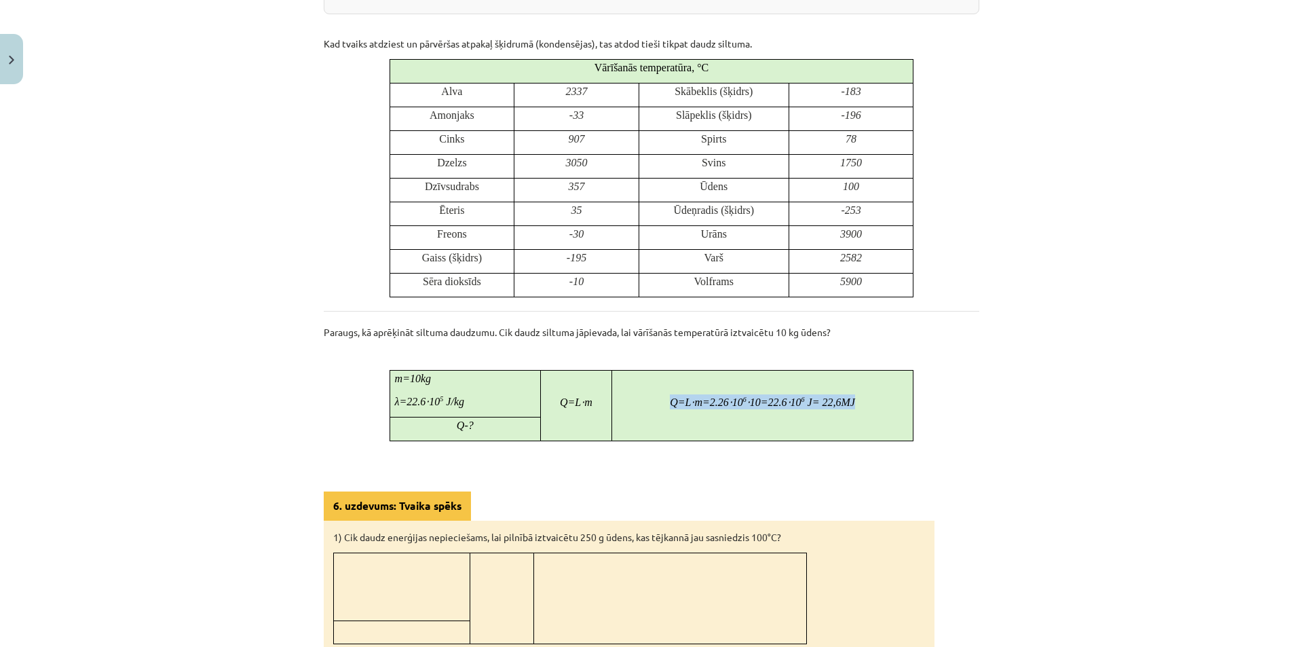
drag, startPoint x: 658, startPoint y: 401, endPoint x: 890, endPoint y: 409, distance: 232.3
click at [890, 409] on td "Q = L ⋅ m =2.26⋅ 10 6 ⋅ 10=22.6⋅ 10 6 J = 22,6 MJ" at bounding box center [763, 406] width 302 height 71
copy m\ "Q = L ⋅ m =2.26⋅ 10 6 ⋅ 10=22.6⋅ 10 6 J = 22,6 MJ"
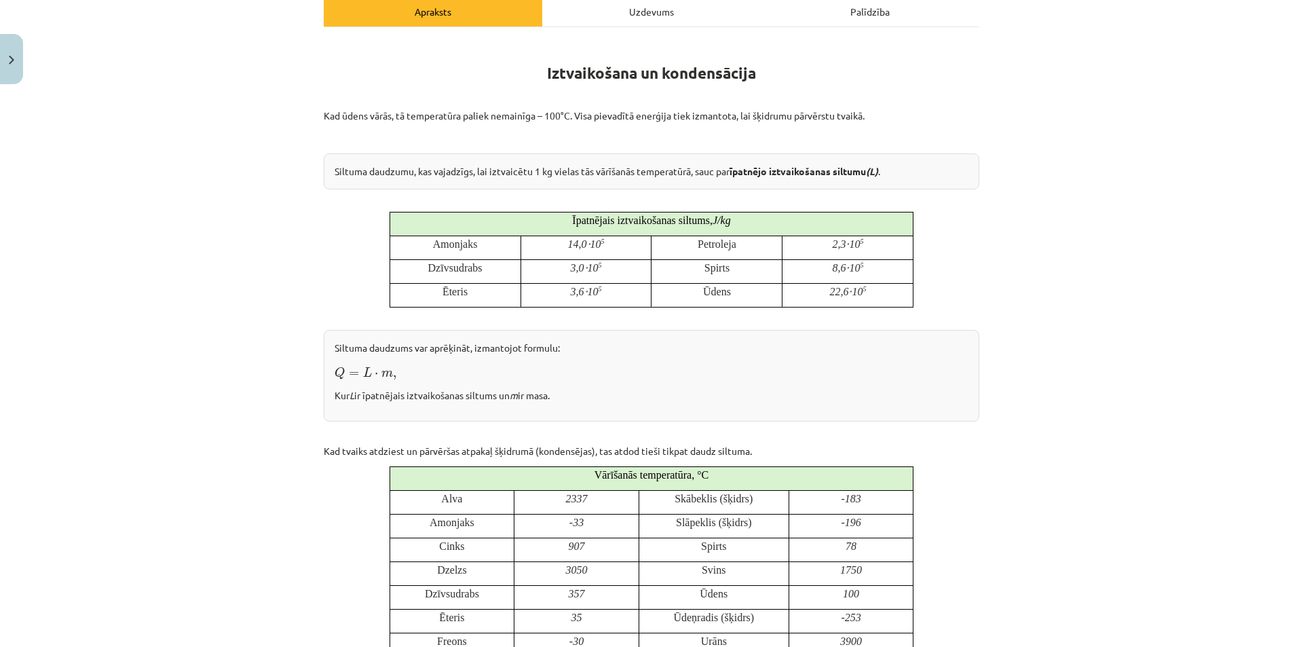
scroll to position [136, 0]
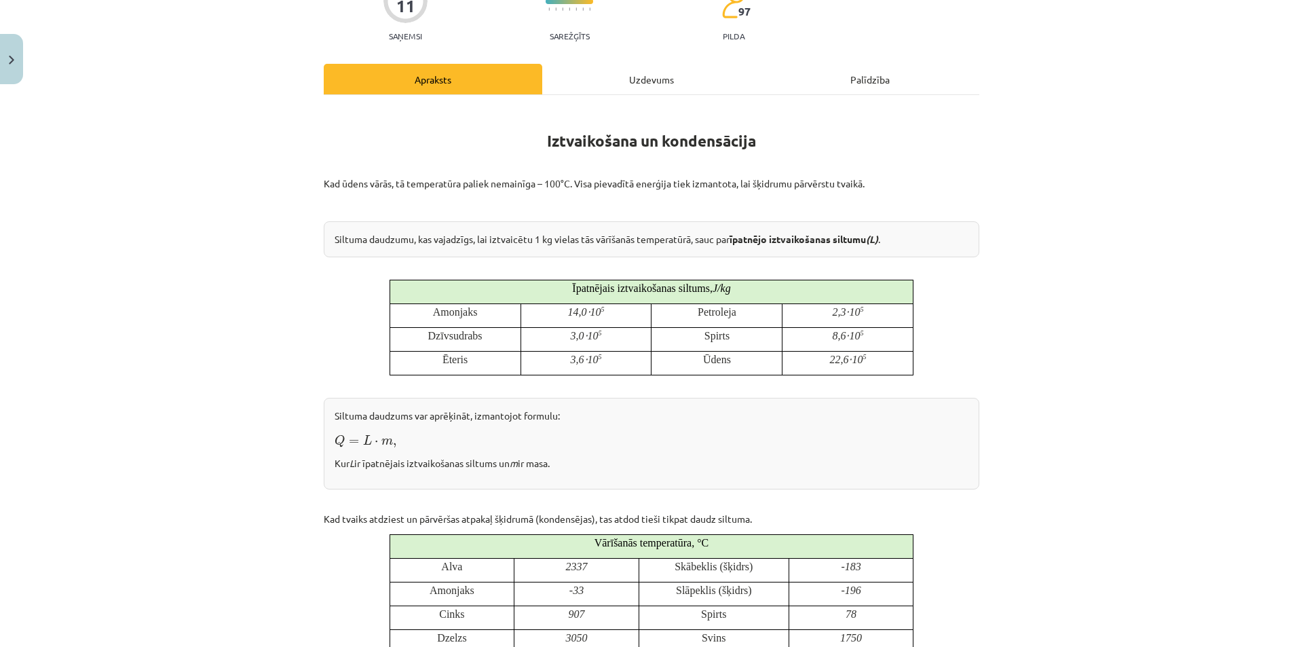
click at [822, 357] on p "22,6⋅ 10 5" at bounding box center [847, 359] width 121 height 15
drag, startPoint x: 823, startPoint y: 357, endPoint x: 863, endPoint y: 362, distance: 41.0
click at [867, 363] on p "22,6⋅ 10 5" at bounding box center [847, 359] width 121 height 15
copy p "22,6⋅ 10 5"
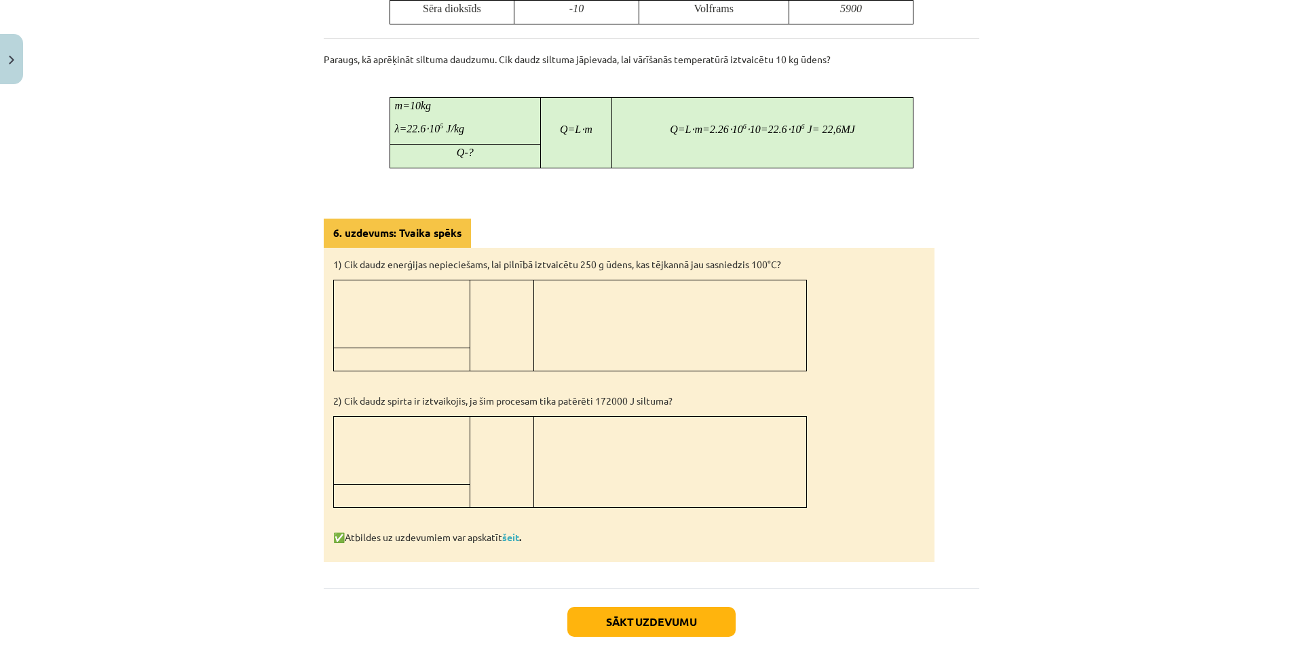
scroll to position [961, 0]
